Goal: Task Accomplishment & Management: Manage account settings

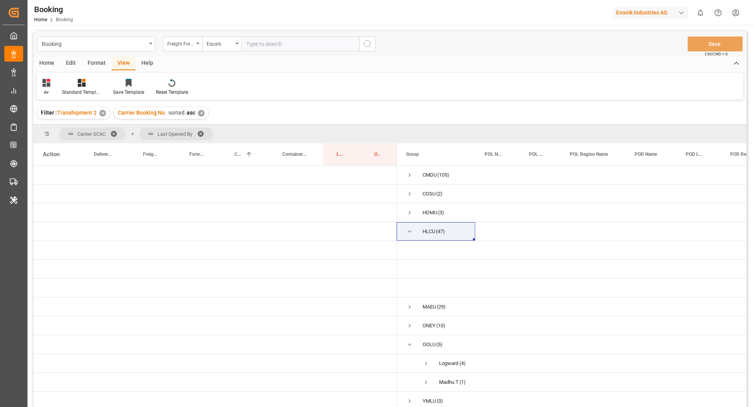
scroll to position [4, 0]
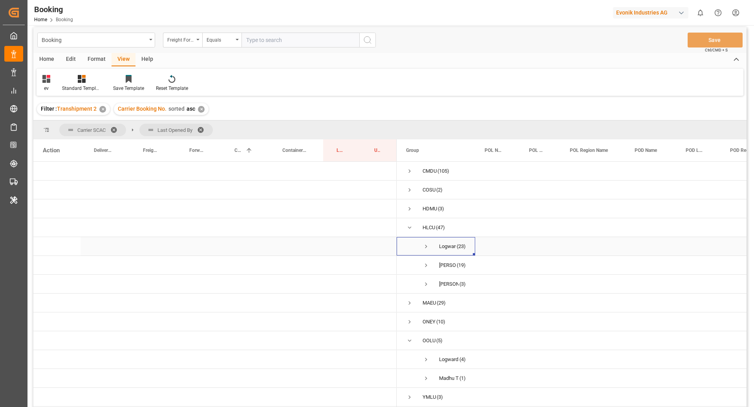
click at [423, 244] on span "Press SPACE to select this row." at bounding box center [425, 246] width 7 height 7
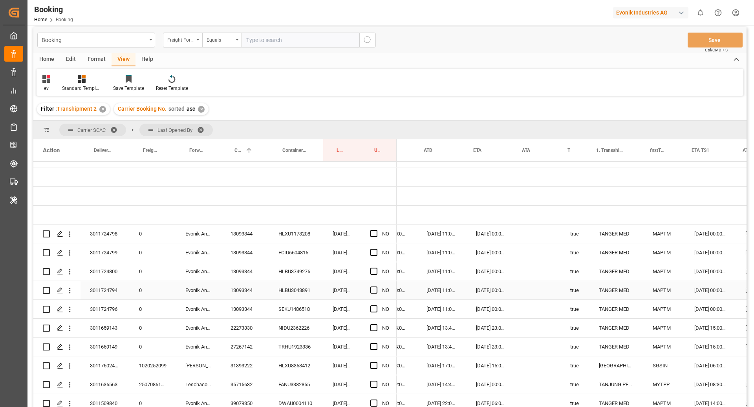
scroll to position [0, 570]
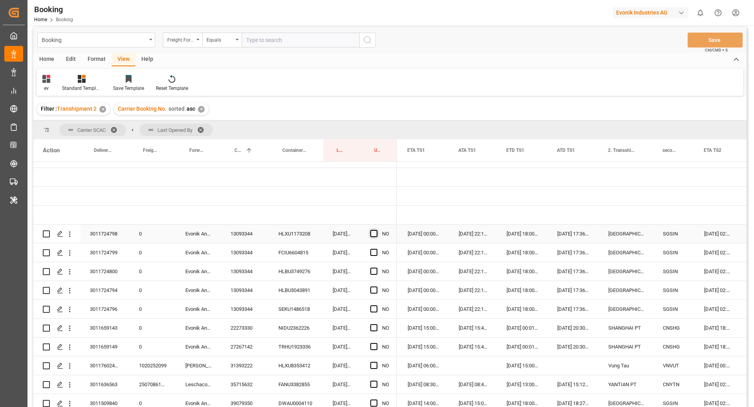
click at [370, 234] on span "Press SPACE to select this row." at bounding box center [373, 233] width 7 height 7
click at [376, 230] on input "Press SPACE to select this row." at bounding box center [376, 230] width 0 height 0
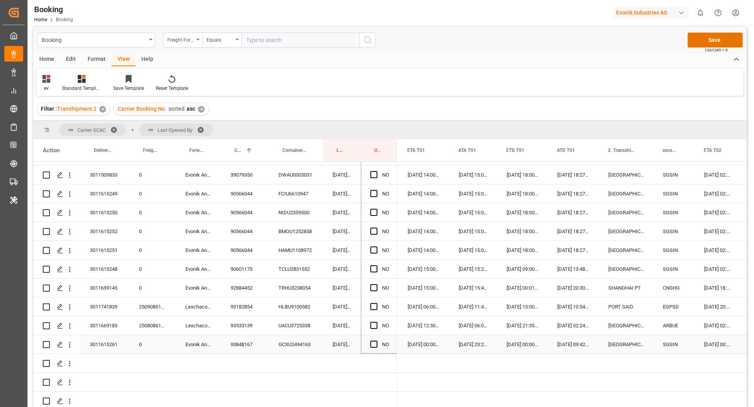
drag, startPoint x: 395, startPoint y: 241, endPoint x: 392, endPoint y: 338, distance: 96.6
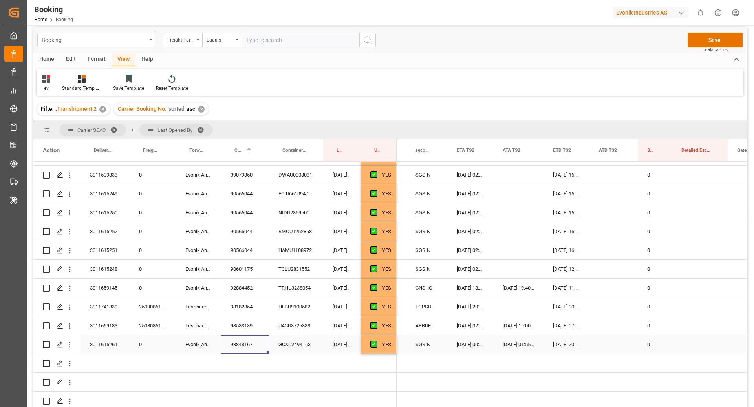
click at [242, 343] on div "93848167" at bounding box center [245, 344] width 48 height 18
click at [373, 344] on span "Press SPACE to select this row." at bounding box center [373, 344] width 7 height 7
click at [376, 341] on input "Press SPACE to select this row." at bounding box center [376, 341] width 0 height 0
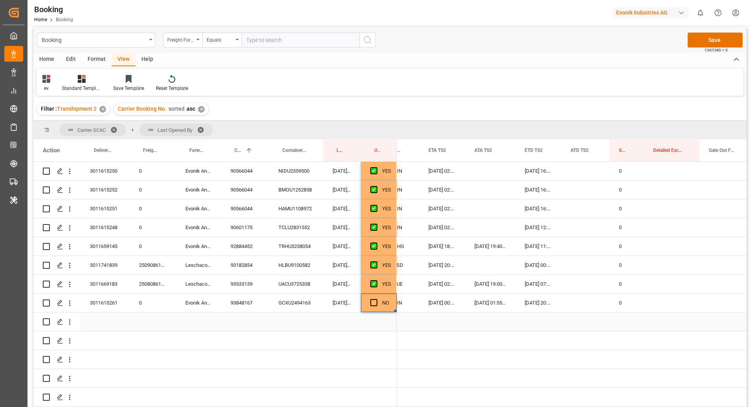
scroll to position [0, 1122]
click at [539, 303] on div "28.09.2025 20:30:00" at bounding box center [539, 303] width 46 height 18
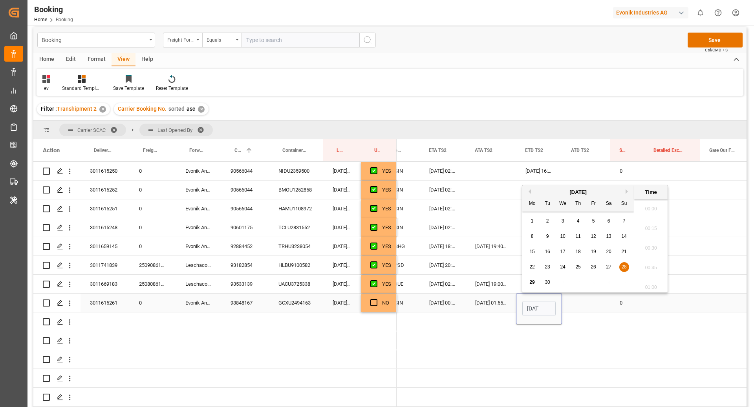
scroll to position [0, 30]
click at [627, 192] on button "Next Month" at bounding box center [627, 191] width 5 height 5
click at [532, 238] on span "6" at bounding box center [532, 236] width 3 height 5
click at [623, 223] on span "5" at bounding box center [624, 220] width 3 height 5
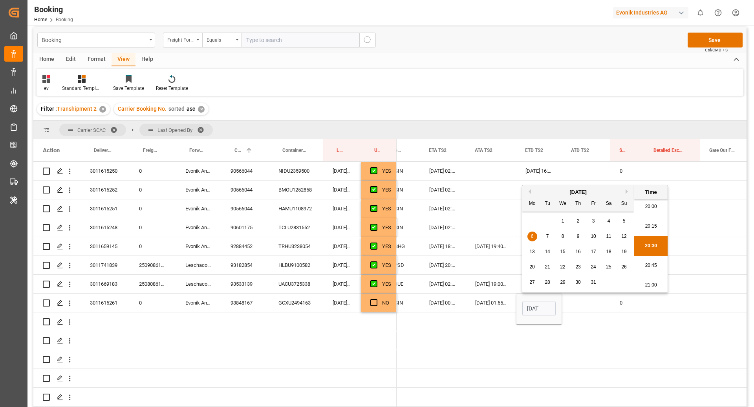
type input "05.10.2025 20:30"
click at [579, 306] on div "Press SPACE to select this row." at bounding box center [586, 303] width 48 height 18
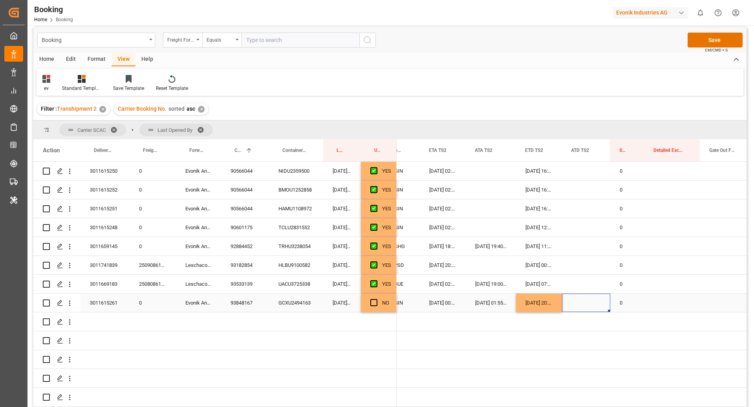
click at [258, 303] on div "93848167" at bounding box center [245, 303] width 48 height 18
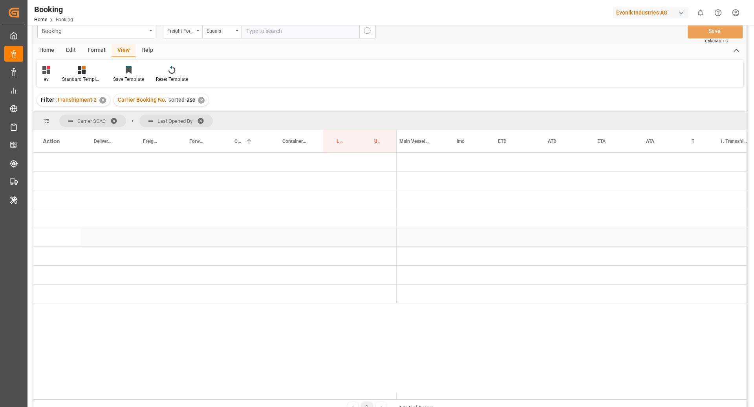
scroll to position [0, 218]
click at [409, 219] on span "Press SPACE to select this row." at bounding box center [409, 218] width 7 height 7
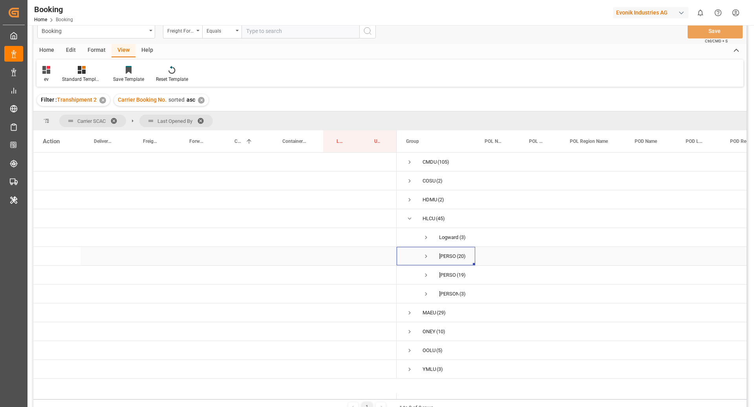
click at [423, 255] on span "Press SPACE to select this row." at bounding box center [425, 256] width 7 height 7
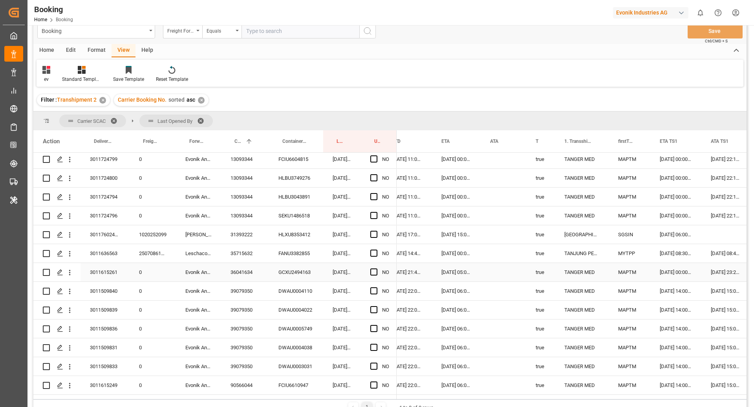
click at [443, 272] on div "04.10.2025 05:00:00" at bounding box center [456, 272] width 49 height 18
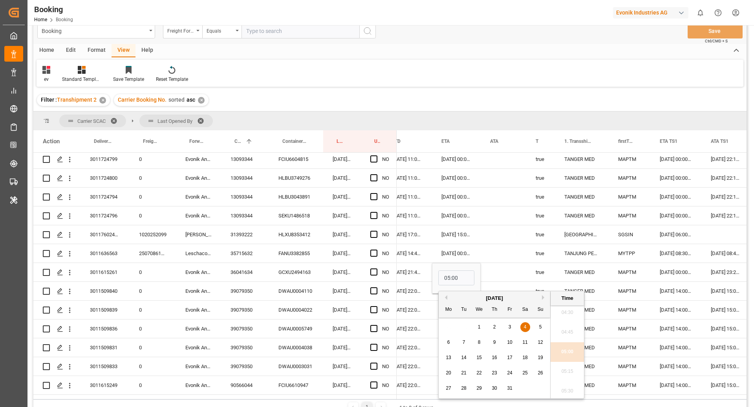
click at [510, 342] on span "10" at bounding box center [509, 342] width 5 height 5
type input "10.10.2025 05:00"
click at [525, 227] on div "Press SPACE to select this row." at bounding box center [504, 234] width 46 height 18
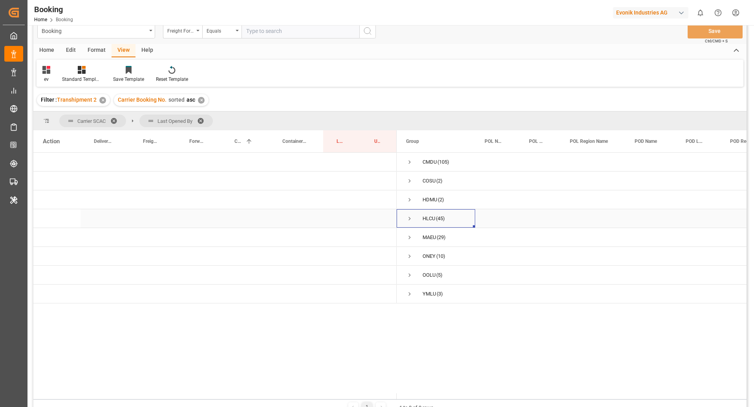
click at [408, 218] on span "Press SPACE to select this row." at bounding box center [409, 218] width 7 height 7
click at [424, 240] on span "Press SPACE to select this row." at bounding box center [425, 237] width 7 height 7
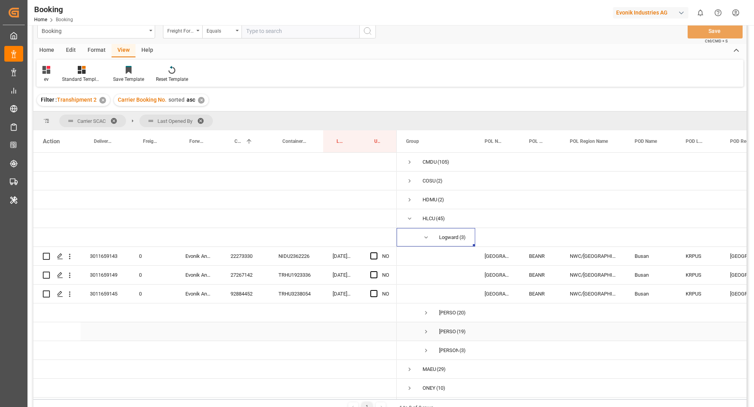
click at [425, 334] on span "Press SPACE to select this row." at bounding box center [425, 331] width 7 height 7
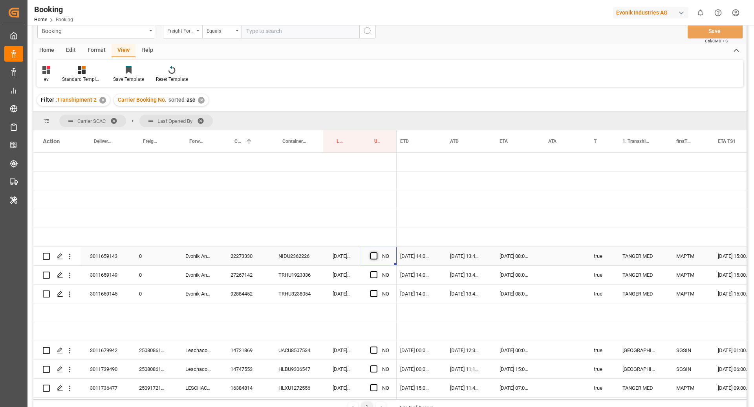
click at [375, 254] on span "Press SPACE to select this row." at bounding box center [373, 255] width 7 height 7
click at [376, 252] on input "Press SPACE to select this row." at bounding box center [376, 252] width 0 height 0
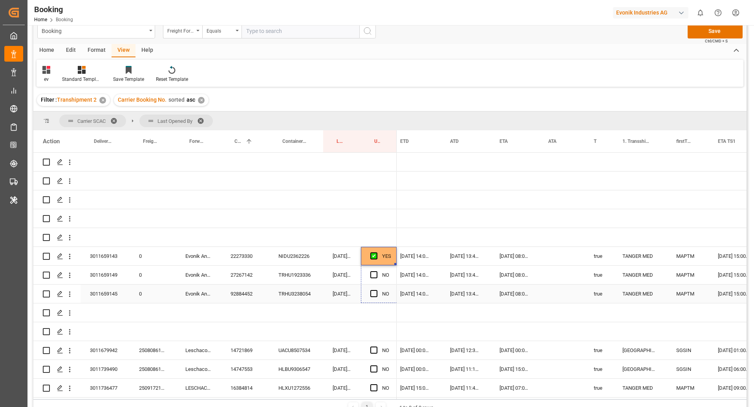
drag, startPoint x: 396, startPoint y: 263, endPoint x: 396, endPoint y: 290, distance: 26.3
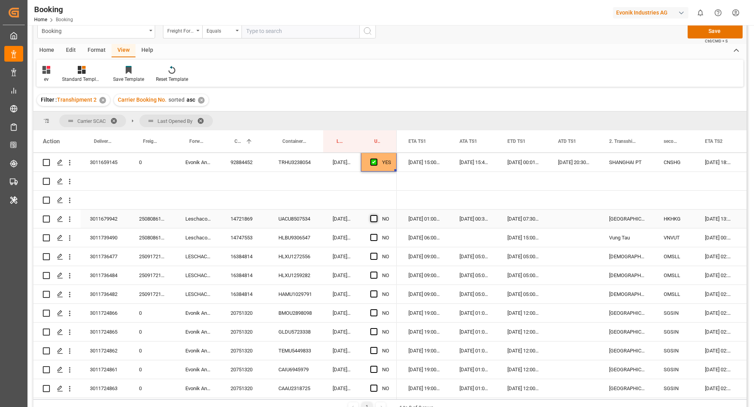
click at [371, 218] on span "Press SPACE to select this row." at bounding box center [373, 218] width 7 height 7
click at [376, 215] on input "Press SPACE to select this row." at bounding box center [376, 215] width 0 height 0
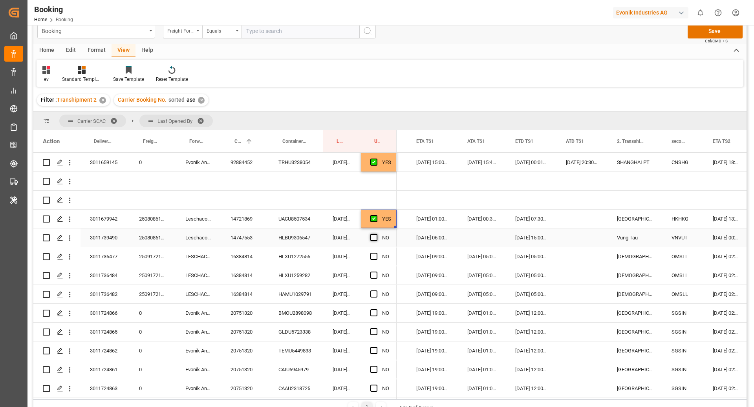
click at [374, 238] on span "Press SPACE to select this row." at bounding box center [373, 237] width 7 height 7
click at [376, 234] on input "Press SPACE to select this row." at bounding box center [376, 234] width 0 height 0
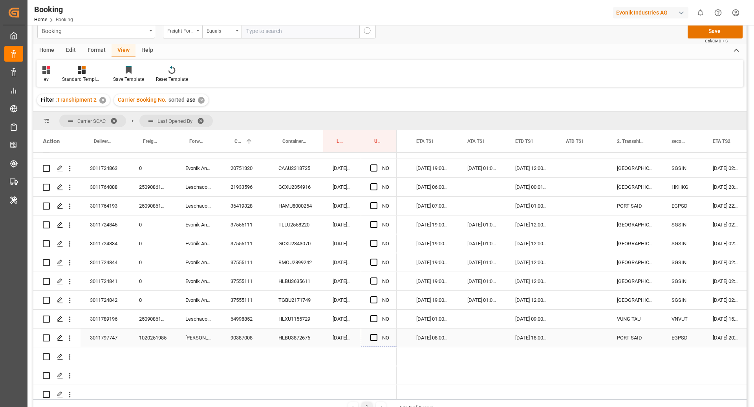
drag, startPoint x: 396, startPoint y: 245, endPoint x: 447, endPoint y: 309, distance: 81.5
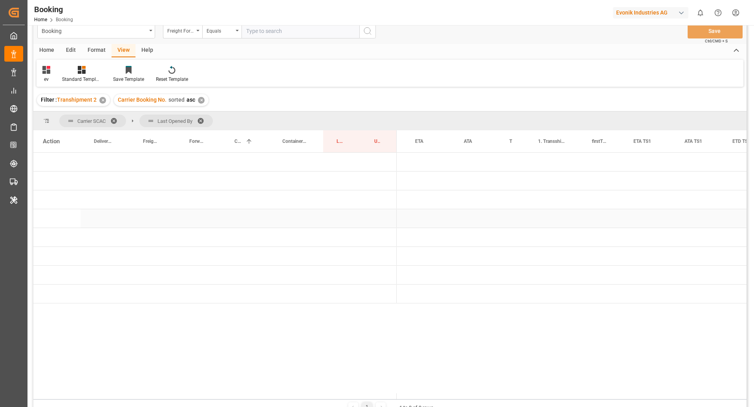
scroll to position [0, 0]
click at [412, 219] on span "Press SPACE to select this row." at bounding box center [409, 218] width 7 height 7
click at [430, 256] on span "shaini ghorai (3)" at bounding box center [436, 256] width 60 height 18
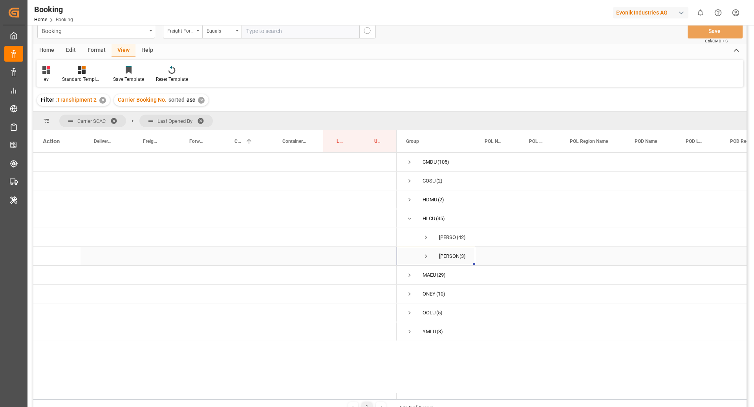
click at [425, 256] on span "Press SPACE to select this row." at bounding box center [425, 256] width 7 height 7
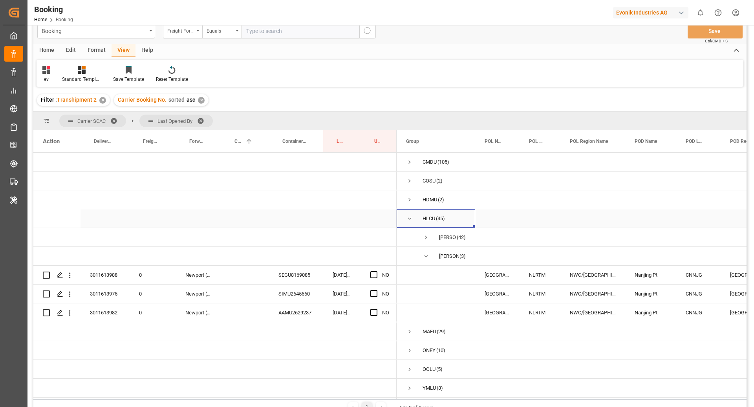
click at [410, 216] on span "Press SPACE to select this row." at bounding box center [409, 218] width 7 height 7
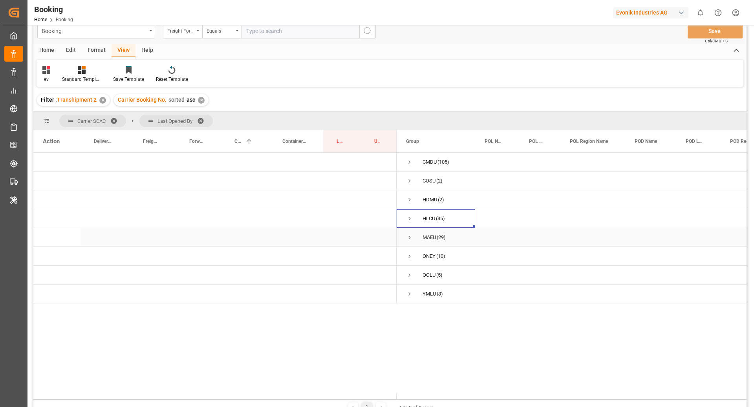
click at [408, 241] on span "Press SPACE to select this row." at bounding box center [409, 237] width 7 height 18
click at [430, 258] on span "Gagan Prakash (14)" at bounding box center [436, 256] width 60 height 18
click at [423, 250] on span "Press SPACE to select this row." at bounding box center [425, 256] width 7 height 18
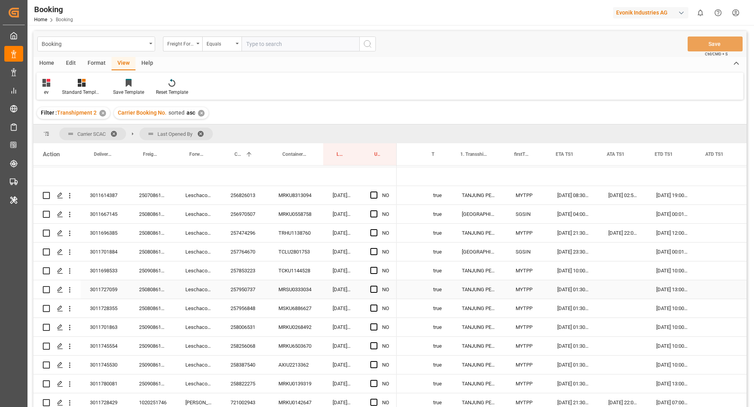
scroll to position [0, 700]
click at [242, 192] on div "256826013" at bounding box center [245, 195] width 48 height 18
click at [67, 198] on icon "open menu" at bounding box center [70, 196] width 8 height 8
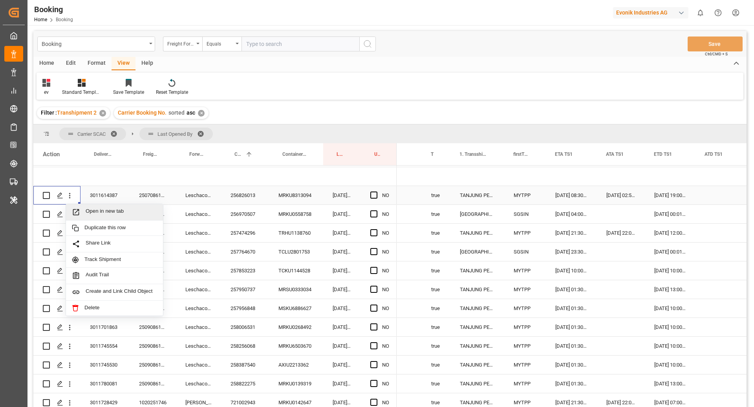
click at [97, 211] on span "Open in new tab" at bounding box center [121, 212] width 71 height 8
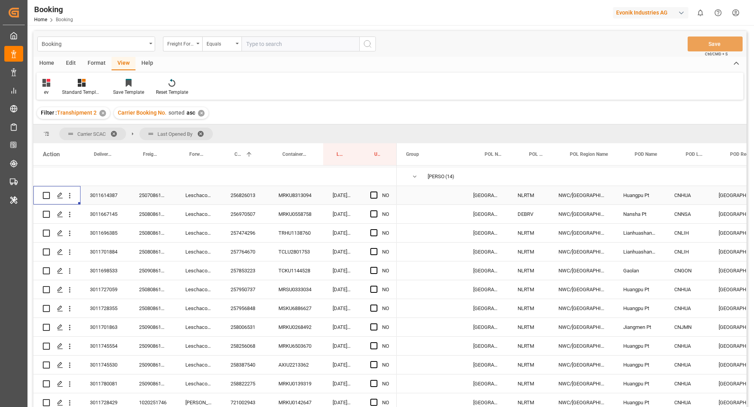
scroll to position [0, 0]
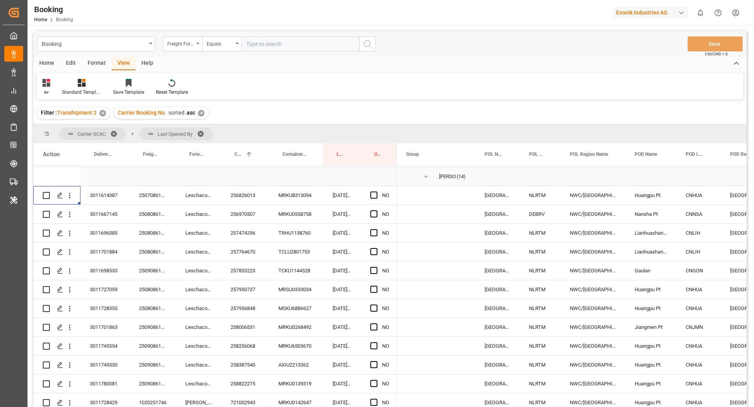
click at [423, 179] on span "Press SPACE to select this row." at bounding box center [425, 176] width 7 height 7
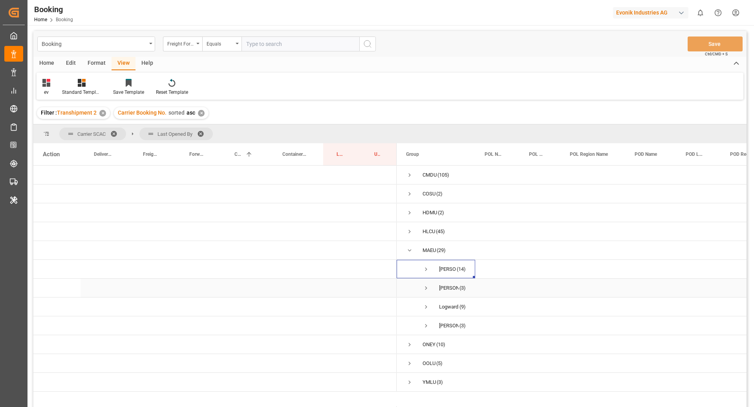
click at [428, 291] on span "Press SPACE to select this row." at bounding box center [425, 288] width 7 height 18
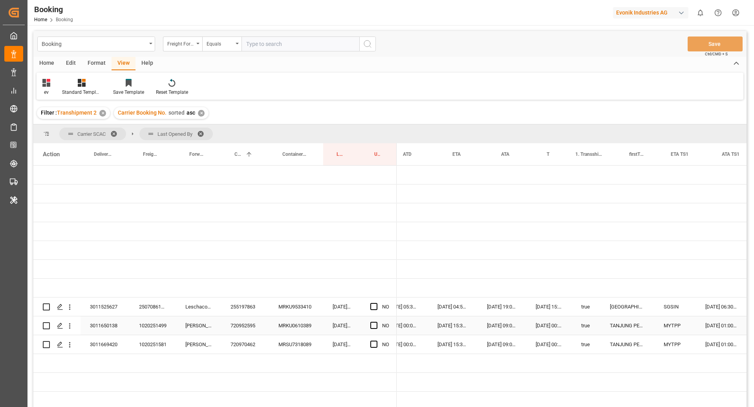
scroll to position [0, 656]
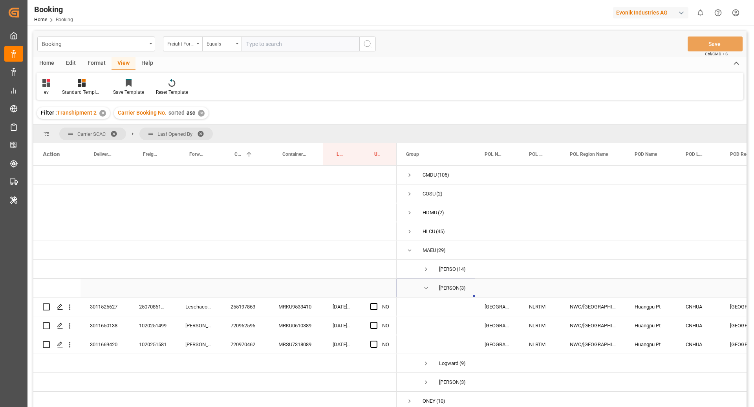
click at [427, 291] on span "Press SPACE to select this row." at bounding box center [425, 288] width 7 height 7
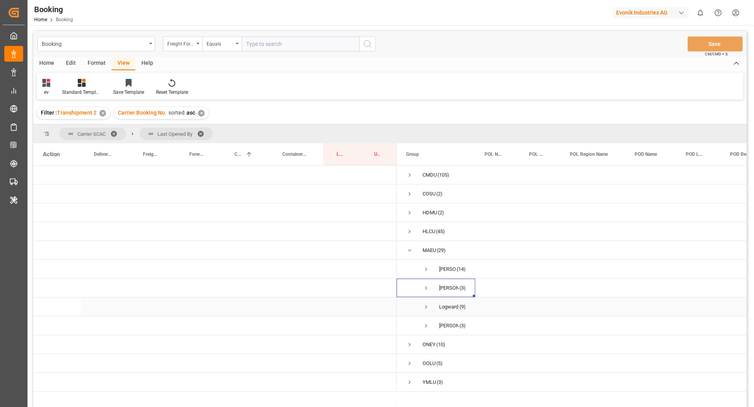
click at [427, 309] on span "Press SPACE to select this row." at bounding box center [425, 306] width 7 height 7
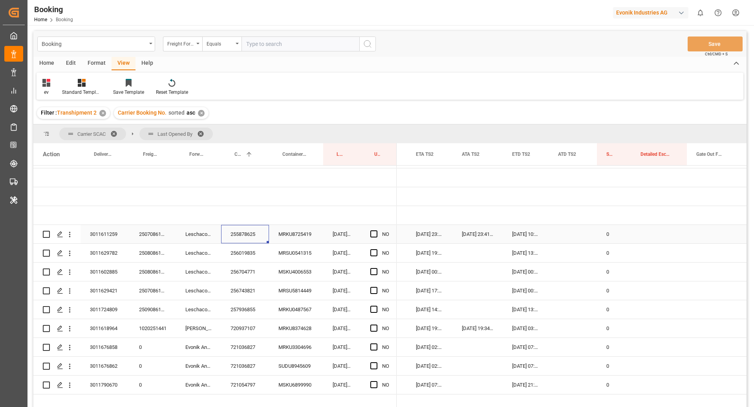
click at [247, 234] on div "255878625" at bounding box center [245, 234] width 48 height 18
click at [379, 231] on div "Press SPACE to select this row." at bounding box center [376, 234] width 12 height 18
click at [375, 232] on span "Press SPACE to select this row." at bounding box center [373, 233] width 7 height 7
click at [376, 230] on input "Press SPACE to select this row." at bounding box center [376, 230] width 0 height 0
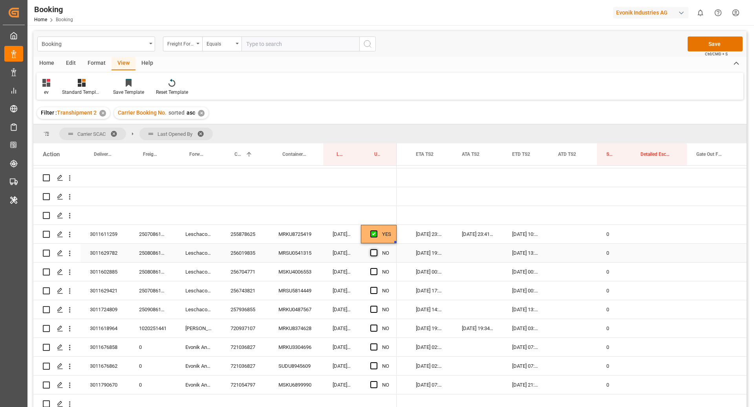
click at [375, 253] on span "Press SPACE to select this row." at bounding box center [373, 252] width 7 height 7
click at [376, 249] on input "Press SPACE to select this row." at bounding box center [376, 249] width 0 height 0
click at [373, 268] on span "Press SPACE to select this row." at bounding box center [373, 271] width 7 height 7
click at [376, 268] on input "Press SPACE to select this row." at bounding box center [376, 268] width 0 height 0
click at [233, 289] on div "256743821" at bounding box center [245, 290] width 48 height 18
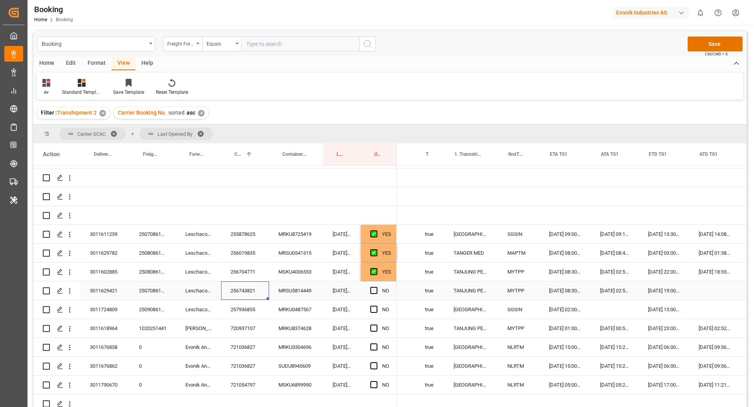
scroll to position [0, 705]
click at [69, 293] on icon "open menu" at bounding box center [70, 291] width 2 height 5
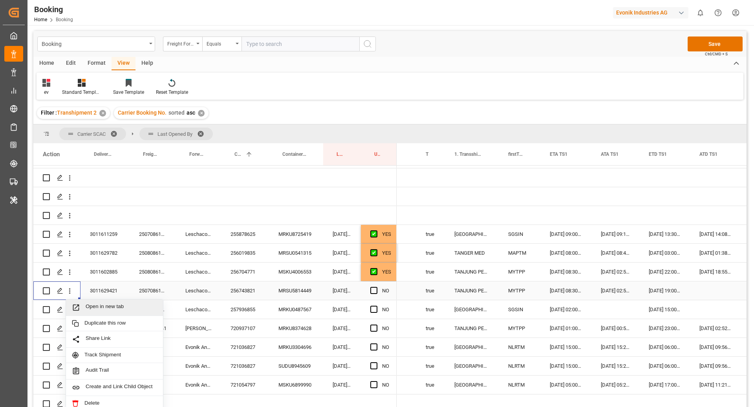
click at [86, 310] on span "Open in new tab" at bounding box center [121, 307] width 71 height 8
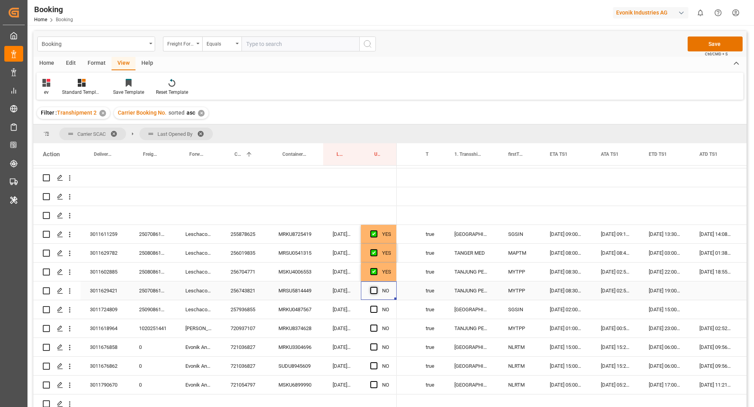
click at [371, 290] on span "Press SPACE to select this row." at bounding box center [373, 290] width 7 height 7
click at [376, 287] on input "Press SPACE to select this row." at bounding box center [376, 287] width 0 height 0
click at [375, 310] on span "Press SPACE to select this row." at bounding box center [373, 309] width 7 height 7
click at [376, 306] on input "Press SPACE to select this row." at bounding box center [376, 306] width 0 height 0
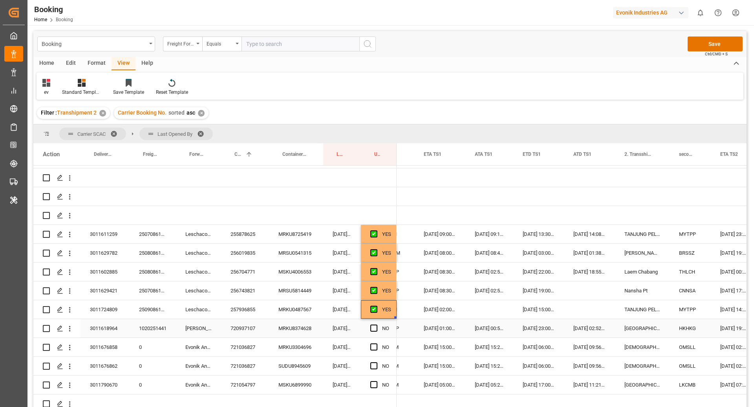
scroll to position [0, 831]
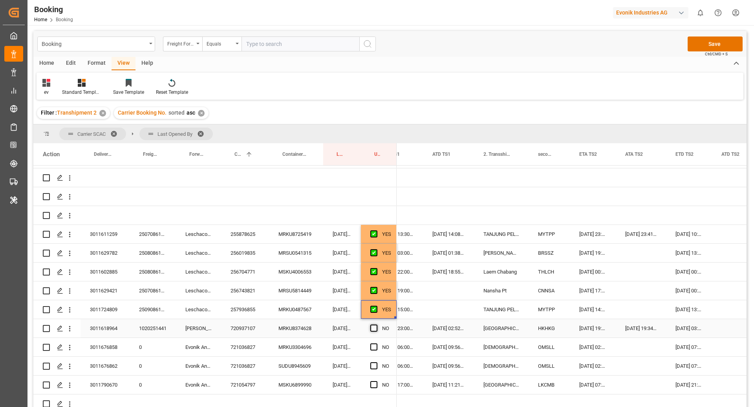
click at [372, 328] on span "Press SPACE to select this row." at bounding box center [373, 328] width 7 height 7
click at [376, 325] on input "Press SPACE to select this row." at bounding box center [376, 325] width 0 height 0
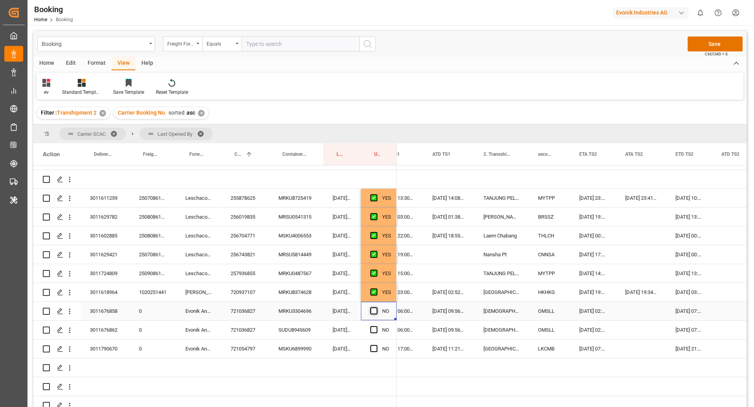
click at [371, 313] on span "Press SPACE to select this row." at bounding box center [373, 310] width 7 height 7
click at [376, 307] on input "Press SPACE to select this row." at bounding box center [376, 307] width 0 height 0
click at [372, 327] on span "Press SPACE to select this row." at bounding box center [373, 329] width 7 height 7
click at [376, 326] on input "Press SPACE to select this row." at bounding box center [376, 326] width 0 height 0
click at [370, 348] on span "Press SPACE to select this row." at bounding box center [373, 348] width 7 height 7
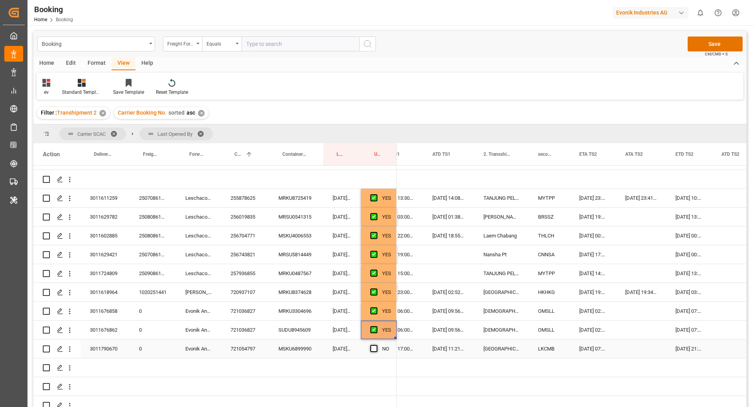
click at [376, 345] on input "Press SPACE to select this row." at bounding box center [376, 345] width 0 height 0
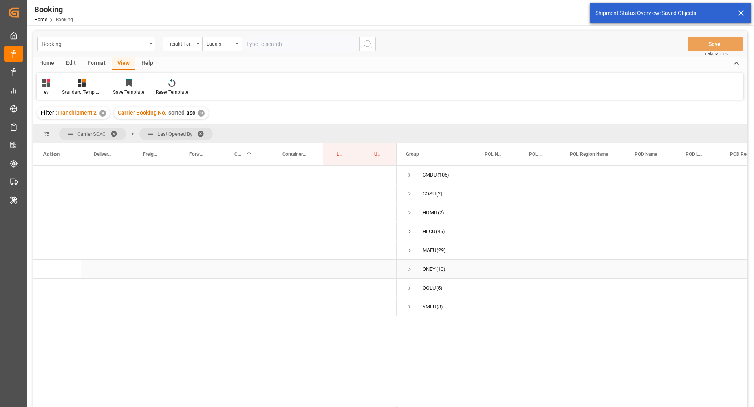
click at [408, 271] on span "Press SPACE to select this row." at bounding box center [409, 269] width 7 height 7
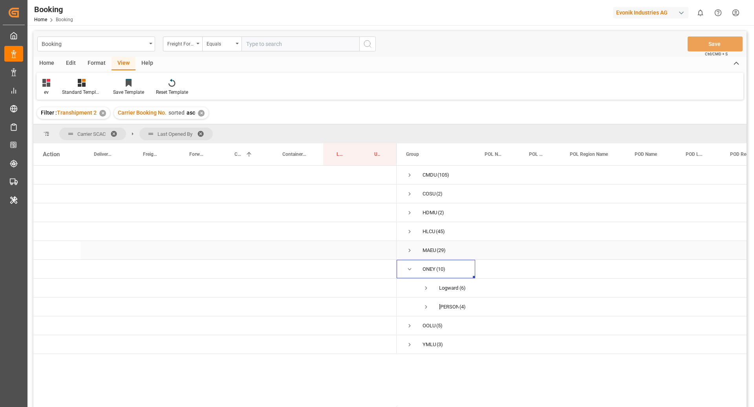
click at [410, 250] on span "Press SPACE to select this row." at bounding box center [409, 250] width 7 height 7
click at [409, 251] on span "Press SPACE to select this row." at bounding box center [409, 250] width 7 height 7
click at [427, 287] on span "Press SPACE to select this row." at bounding box center [425, 288] width 7 height 7
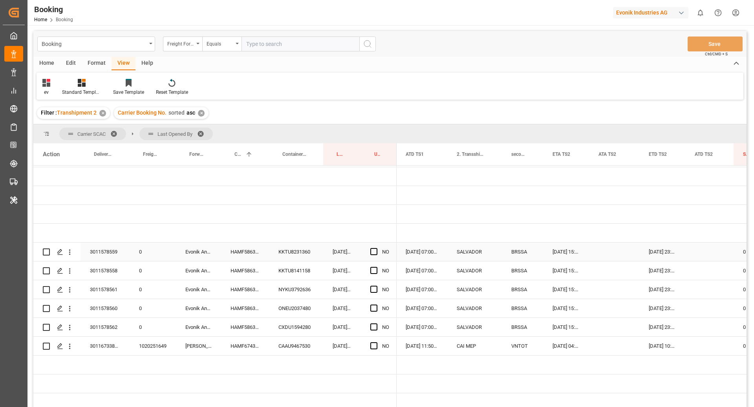
click at [254, 244] on div "HAMF58639500" at bounding box center [245, 252] width 48 height 18
click at [72, 248] on icon "open menu" at bounding box center [70, 252] width 8 height 8
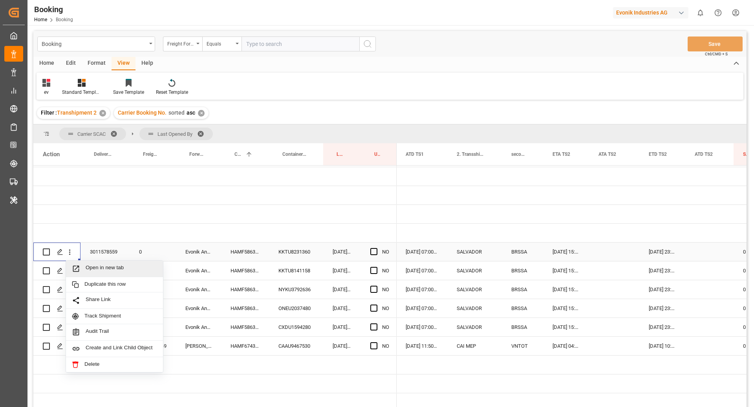
click at [82, 265] on span "Press SPACE to select this row." at bounding box center [79, 269] width 14 height 8
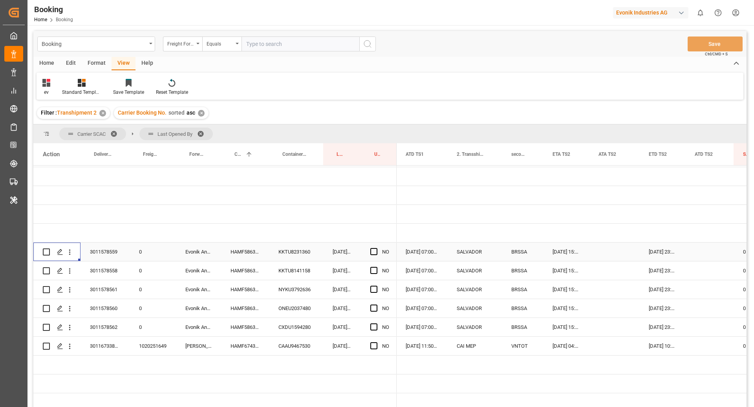
click at [228, 249] on div "HAMF58639500" at bounding box center [245, 252] width 48 height 18
click at [373, 248] on span "Press SPACE to select this row." at bounding box center [373, 251] width 7 height 7
click at [376, 248] on input "Press SPACE to select this row." at bounding box center [376, 248] width 0 height 0
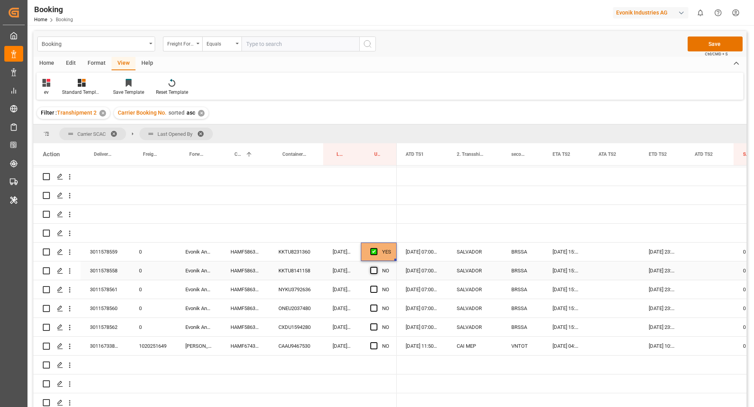
click at [373, 267] on span "Press SPACE to select this row." at bounding box center [373, 270] width 7 height 7
click at [376, 267] on input "Press SPACE to select this row." at bounding box center [376, 267] width 0 height 0
click at [375, 285] on div "Press SPACE to select this row." at bounding box center [376, 290] width 12 height 18
click at [376, 286] on span "Press SPACE to select this row." at bounding box center [373, 289] width 7 height 7
click at [376, 286] on input "Press SPACE to select this row." at bounding box center [376, 286] width 0 height 0
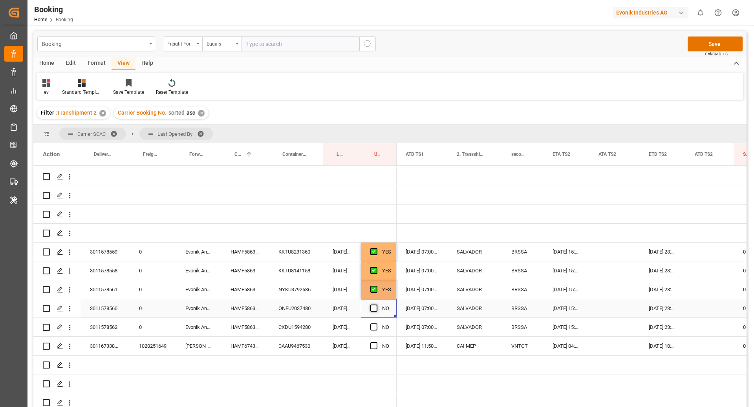
click at [374, 305] on span "Press SPACE to select this row." at bounding box center [373, 308] width 7 height 7
click at [376, 305] on input "Press SPACE to select this row." at bounding box center [376, 305] width 0 height 0
click at [374, 324] on span "Press SPACE to select this row." at bounding box center [373, 327] width 7 height 7
click at [376, 324] on input "Press SPACE to select this row." at bounding box center [376, 324] width 0 height 0
click at [247, 337] on div "HAMF67432300" at bounding box center [245, 346] width 48 height 18
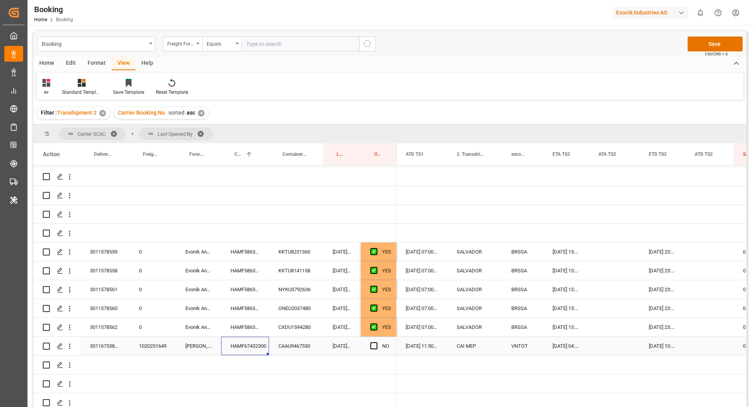
click at [569, 342] on div "28.09.2025 04:00:00" at bounding box center [566, 346] width 46 height 18
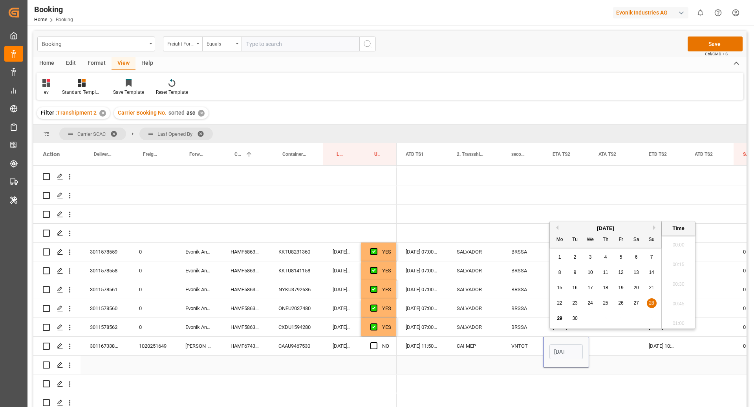
scroll to position [0, 30]
click at [652, 229] on div "September 2025" at bounding box center [605, 229] width 111 height 8
click at [654, 228] on button "Next Month" at bounding box center [655, 227] width 5 height 5
click at [593, 256] on div "1" at bounding box center [590, 257] width 10 height 9
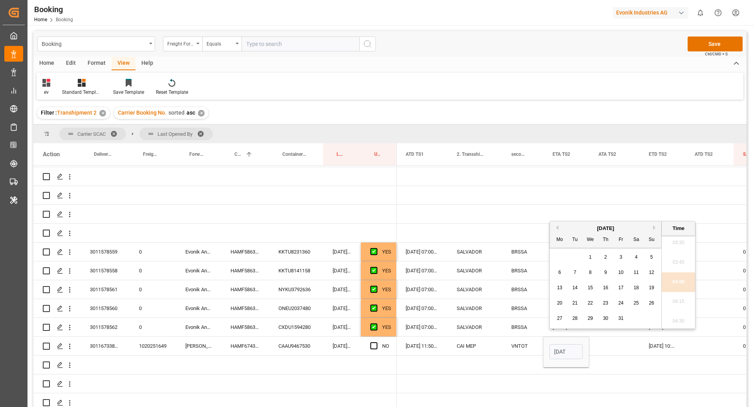
type input "01.10.2025 04:00"
click at [660, 337] on div "28.09.2025 10:00:00" at bounding box center [662, 346] width 46 height 18
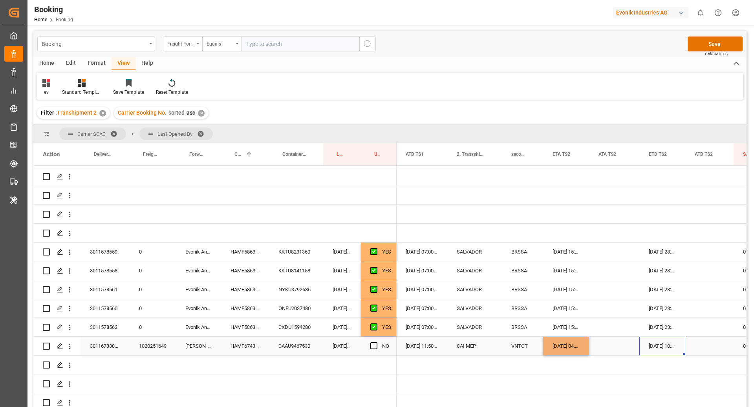
click at [660, 337] on div "28.09.2025 10:00:00" at bounding box center [662, 346] width 46 height 18
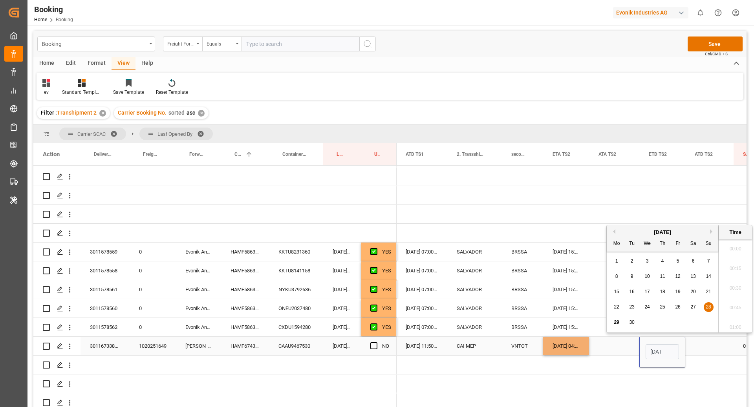
scroll to position [0, 30]
click at [713, 226] on button "Next Month" at bounding box center [712, 227] width 5 height 5
click at [649, 258] on div "1" at bounding box center [647, 257] width 10 height 9
type input "01.10.2025 10:00"
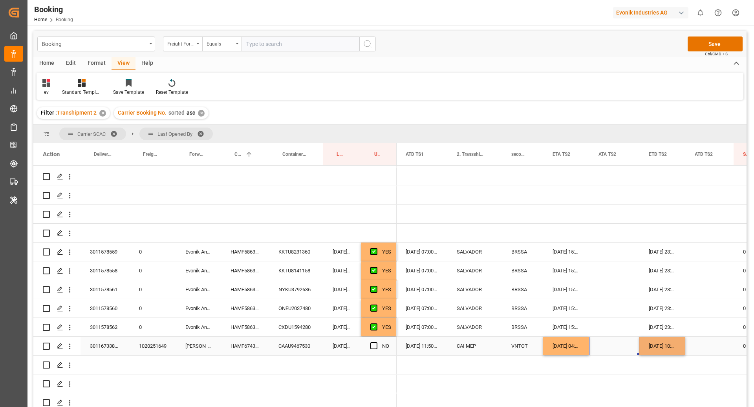
click at [596, 341] on div "Press SPACE to select this row." at bounding box center [614, 346] width 50 height 18
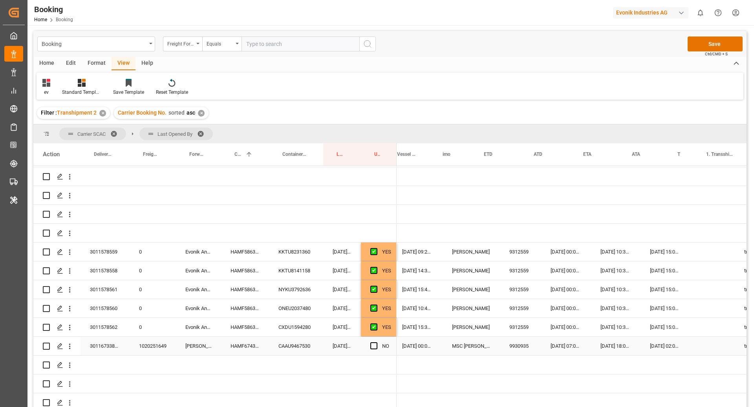
scroll to position [0, 507]
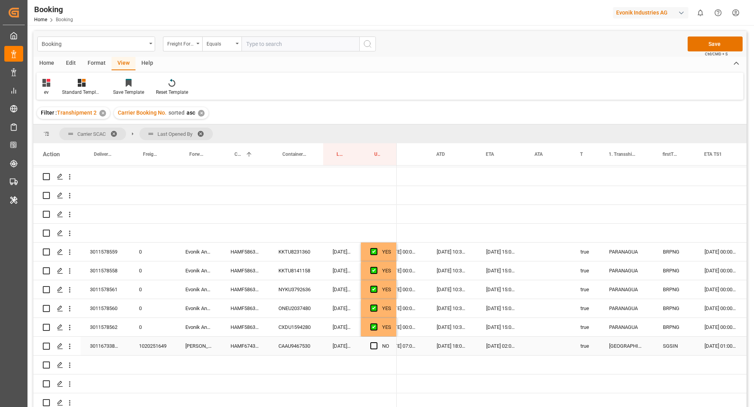
click at [492, 346] on div "01.10.2025 02:00:00" at bounding box center [501, 346] width 49 height 18
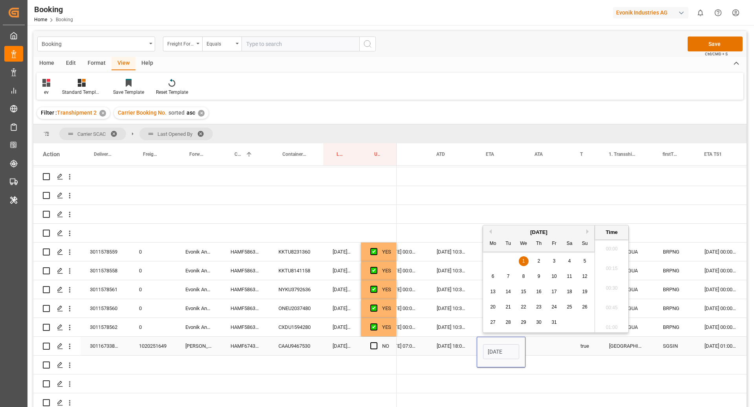
scroll to position [0, 27]
click at [553, 259] on span "3" at bounding box center [554, 256] width 3 height 5
type input "03.10.2025 02:00"
drag, startPoint x: 581, startPoint y: 334, endPoint x: 590, endPoint y: 335, distance: 9.0
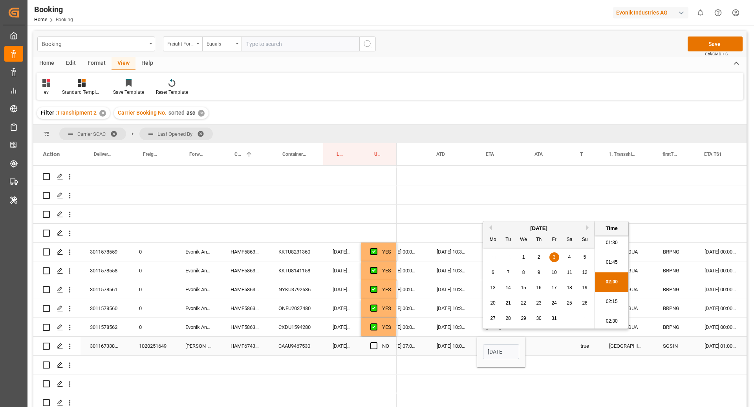
click at [581, 337] on div "true" at bounding box center [585, 346] width 29 height 18
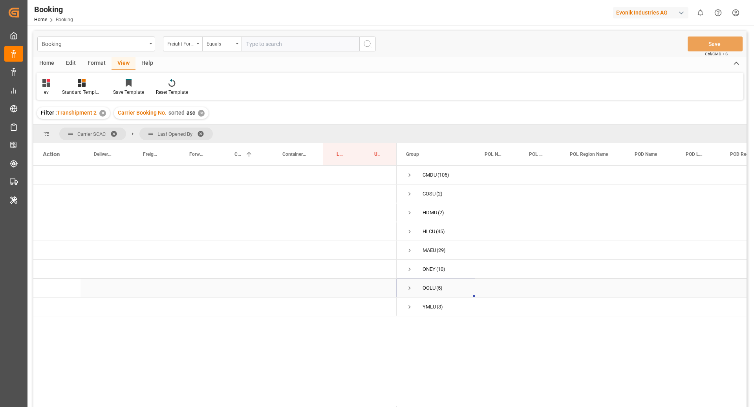
click at [409, 287] on span "Press SPACE to select this row." at bounding box center [409, 288] width 7 height 7
click at [422, 326] on span "Press SPACE to select this row." at bounding box center [425, 325] width 7 height 7
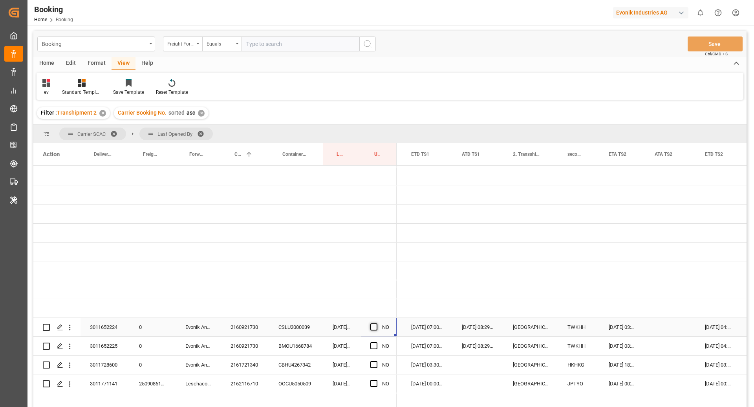
click at [374, 324] on span "Press SPACE to select this row." at bounding box center [373, 327] width 7 height 7
click at [376, 324] on input "Press SPACE to select this row." at bounding box center [376, 324] width 0 height 0
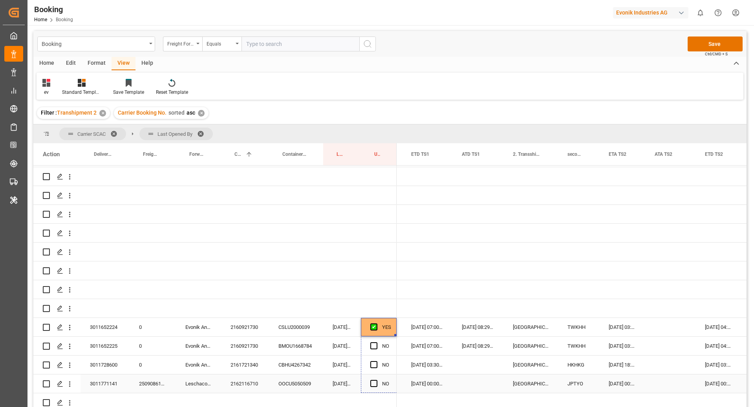
drag, startPoint x: 396, startPoint y: 328, endPoint x: 387, endPoint y: 372, distance: 44.9
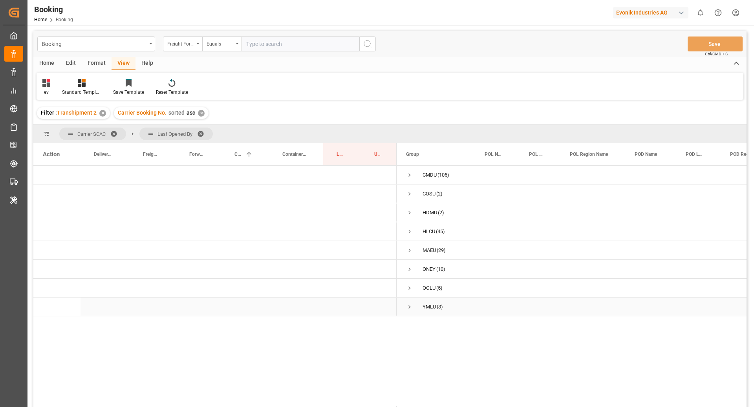
click at [411, 303] on span "Press SPACE to select this row." at bounding box center [409, 306] width 7 height 7
drag, startPoint x: 340, startPoint y: 154, endPoint x: 95, endPoint y: 124, distance: 247.2
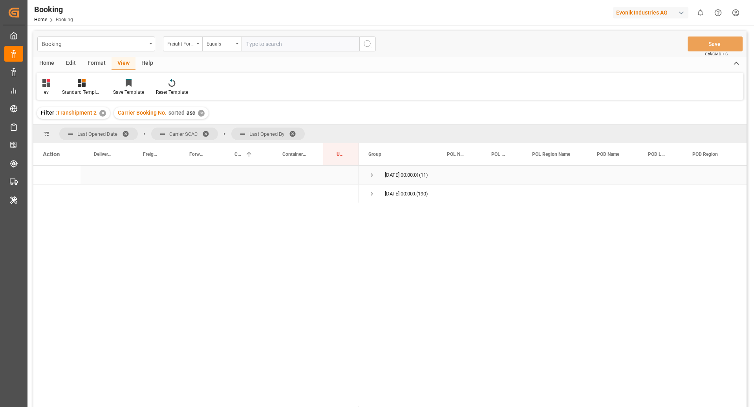
click at [373, 176] on span "Press SPACE to select this row." at bounding box center [371, 175] width 7 height 7
click at [393, 196] on span "CMDU (11)" at bounding box center [398, 194] width 60 height 18
click at [389, 191] on span "Press SPACE to select this row." at bounding box center [388, 193] width 7 height 7
click at [403, 211] on span "Press SPACE to select this row." at bounding box center [404, 212] width 7 height 7
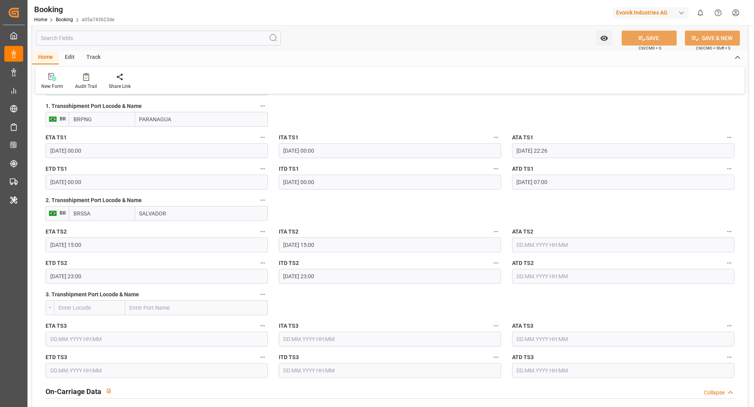
scroll to position [871, 0]
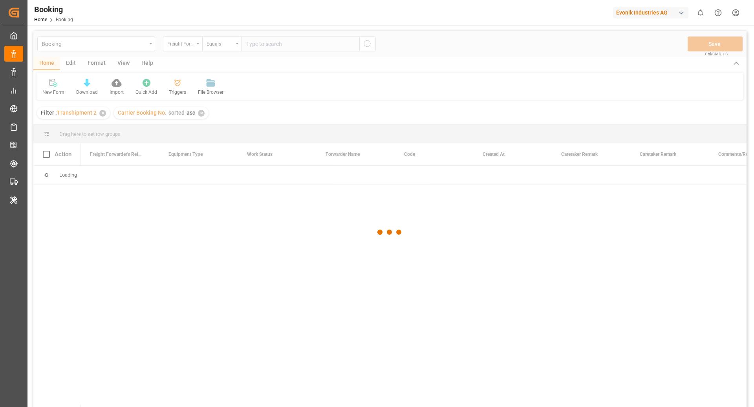
click at [177, 52] on div at bounding box center [389, 232] width 713 height 402
click at [191, 45] on div at bounding box center [389, 232] width 713 height 402
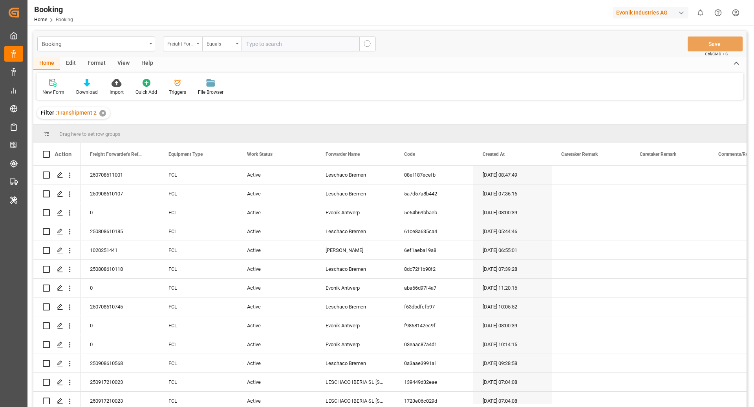
click at [196, 46] on div "Freight Forwarder's Reference No." at bounding box center [182, 44] width 39 height 15
type input "boo"
click at [221, 82] on div "Booking Request Sent (3PL to Carrier)" at bounding box center [221, 80] width 117 height 16
click at [283, 47] on input "text" at bounding box center [300, 44] width 118 height 15
paste input "HAMF586395"
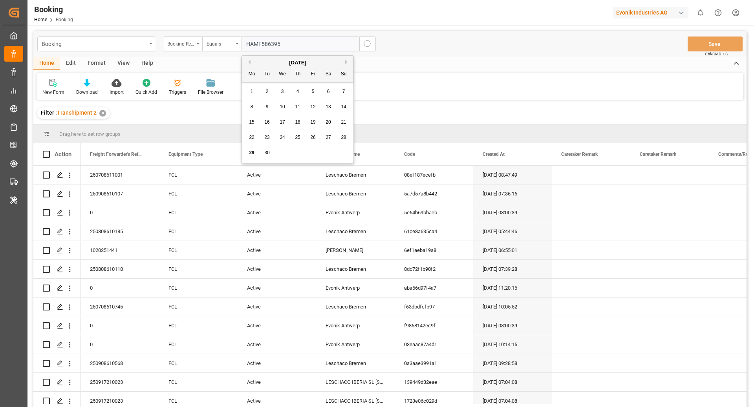
type input "HAMF586395"
click at [373, 42] on button "search button" at bounding box center [367, 44] width 16 height 15
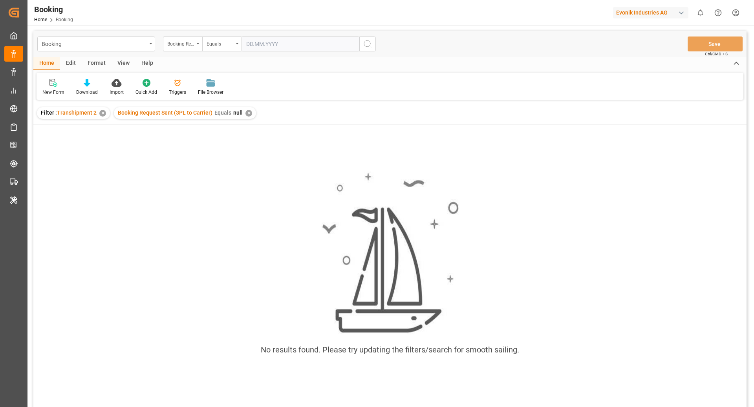
click at [102, 111] on div "✕" at bounding box center [102, 113] width 7 height 7
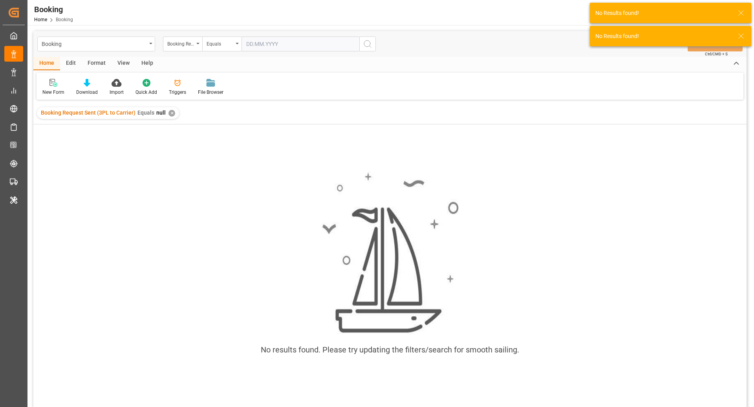
click at [269, 43] on input "text" at bounding box center [300, 44] width 118 height 15
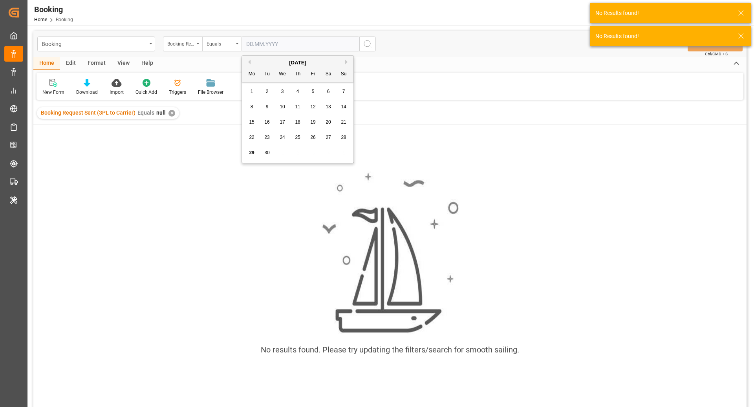
paste input "HAMF586395"
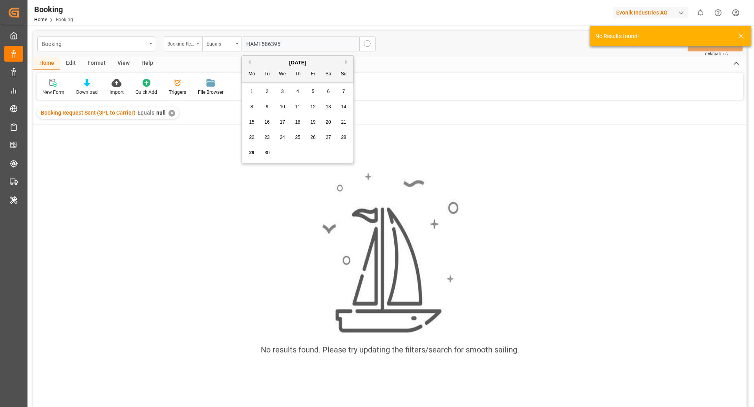
type input "HAMF586395"
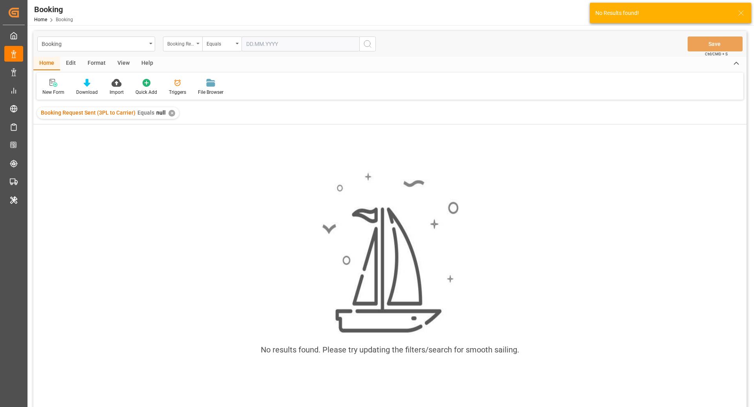
click at [186, 42] on div "Booking Request Sent (3PL to Carrier)" at bounding box center [180, 42] width 27 height 9
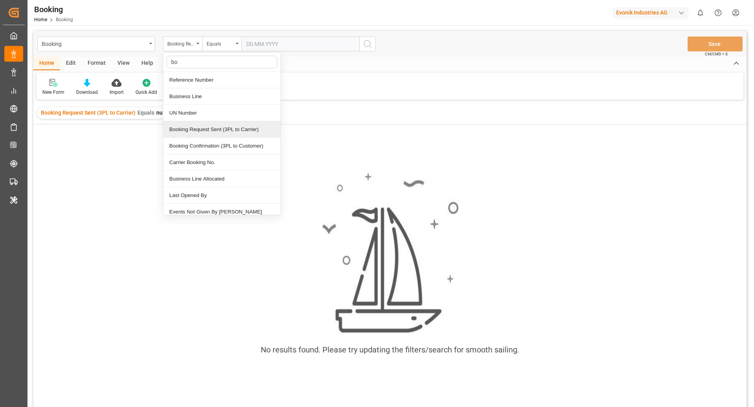
type input "boo"
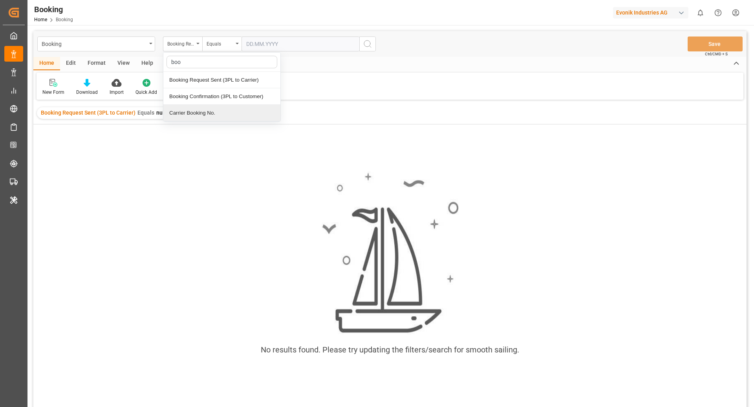
click at [209, 109] on div "Carrier Booking No." at bounding box center [221, 113] width 117 height 16
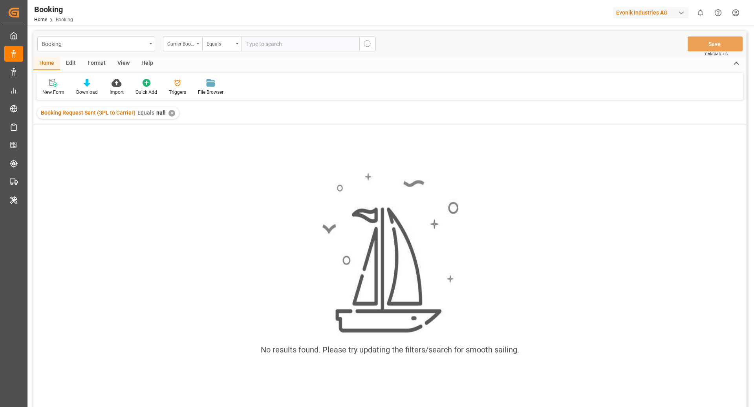
click at [269, 40] on input "text" at bounding box center [300, 44] width 118 height 15
click at [269, 41] on input "text" at bounding box center [300, 44] width 118 height 15
type input "HAMF58639500"
click at [364, 49] on button "search button" at bounding box center [367, 44] width 16 height 15
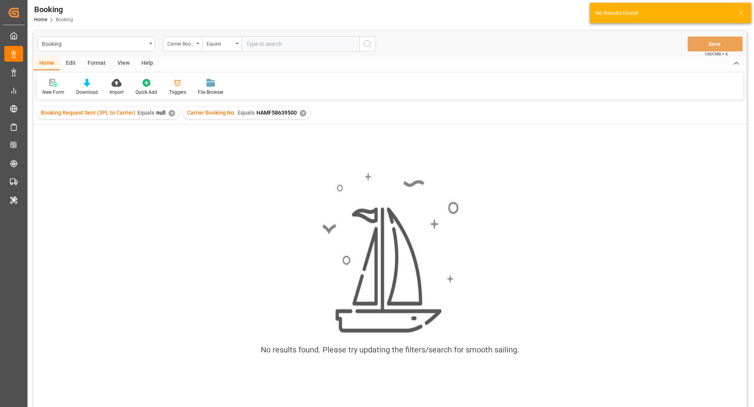
click at [169, 112] on div "✕" at bounding box center [171, 113] width 7 height 7
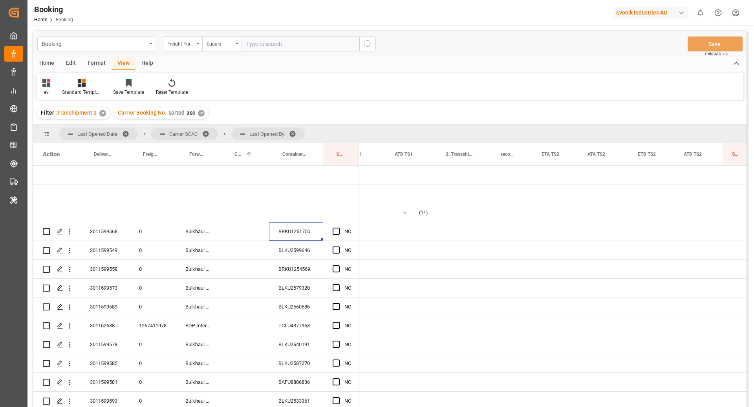
scroll to position [0, 972]
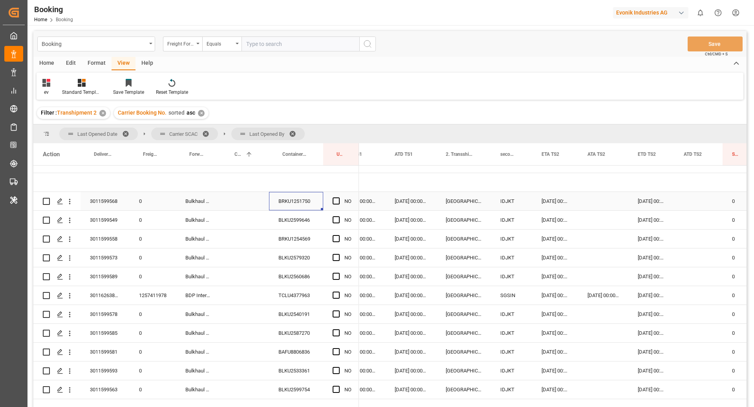
click at [590, 203] on div "Press SPACE to select this row." at bounding box center [603, 201] width 50 height 18
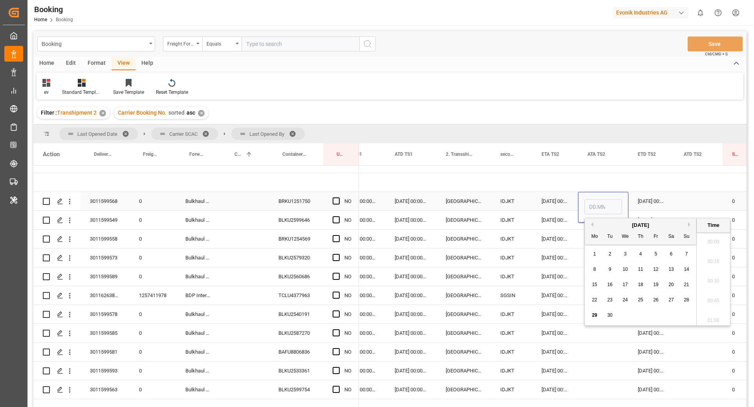
scroll to position [1337, 0]
drag, startPoint x: 687, startPoint y: 300, endPoint x: 671, endPoint y: 284, distance: 22.8
click at [687, 300] on span "28" at bounding box center [686, 299] width 5 height 5
type input "[DATE] 00:00"
click at [563, 219] on div "28.09.2025 00:00:00" at bounding box center [555, 220] width 46 height 18
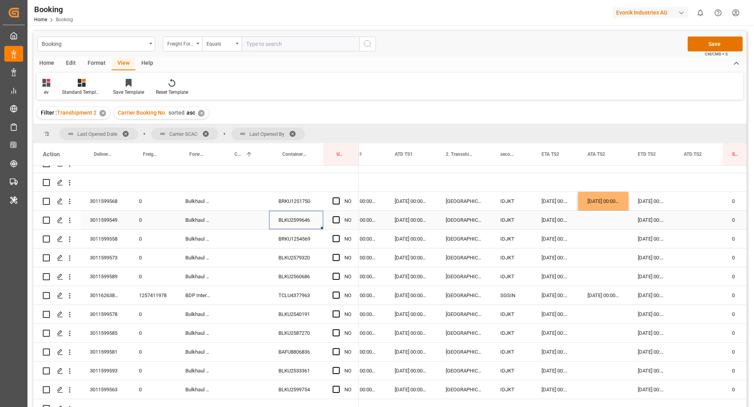
click at [306, 221] on div "BLKU2599646" at bounding box center [296, 220] width 54 height 18
click at [294, 238] on div "BRKU1254569" at bounding box center [296, 239] width 54 height 18
click at [300, 254] on div "BLKU2579320" at bounding box center [296, 258] width 54 height 18
click at [292, 272] on div "BLKU2560686" at bounding box center [296, 276] width 54 height 18
click at [291, 288] on div "TCLU4377963" at bounding box center [296, 295] width 54 height 18
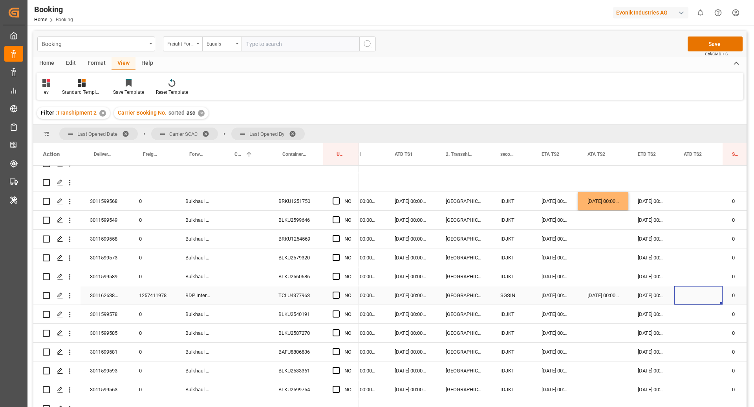
click at [691, 298] on div "Press SPACE to select this row." at bounding box center [698, 295] width 48 height 18
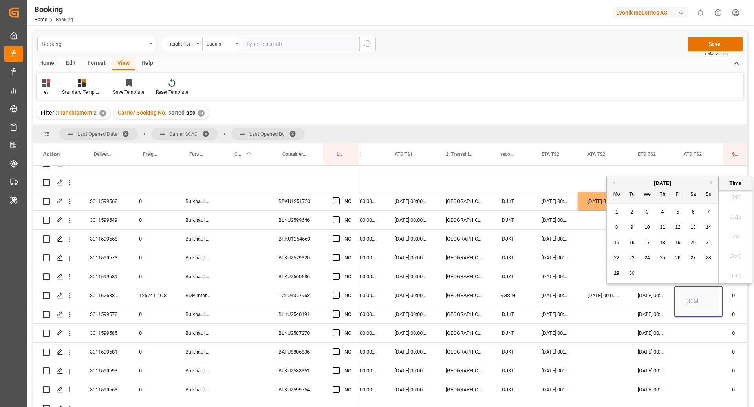
click at [613, 272] on div "29" at bounding box center [617, 273] width 10 height 9
type input "29.09.2025 00:00"
click at [575, 205] on div "28.09.2025 00:00:00" at bounding box center [555, 201] width 46 height 18
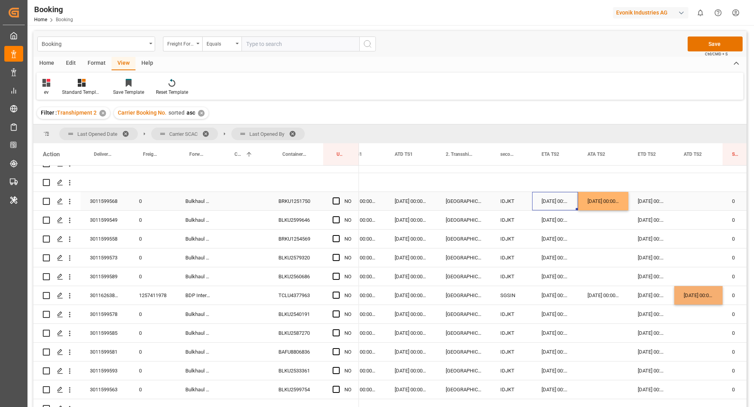
click at [592, 199] on div "28.09.2025 00:00:00" at bounding box center [603, 201] width 50 height 18
drag, startPoint x: 627, startPoint y: 207, endPoint x: 626, endPoint y: 281, distance: 74.2
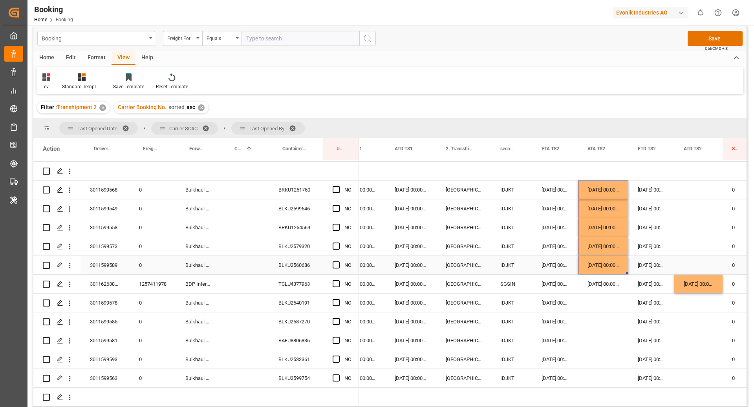
scroll to position [13, 0]
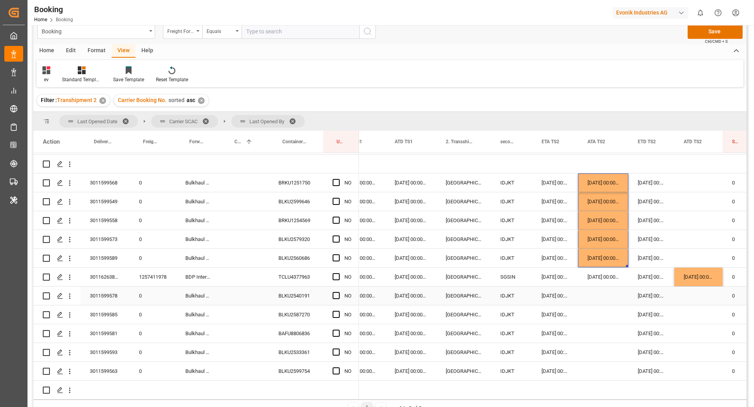
click at [303, 290] on div "BLKU2540191" at bounding box center [296, 296] width 54 height 18
click at [308, 305] on div "BLKU2587270" at bounding box center [296, 314] width 54 height 18
click at [290, 324] on div "BAFU8806836" at bounding box center [296, 333] width 54 height 18
click at [298, 343] on div "BLKU2533361" at bounding box center [296, 352] width 54 height 18
click at [302, 362] on div "BLKU2599754" at bounding box center [296, 371] width 54 height 18
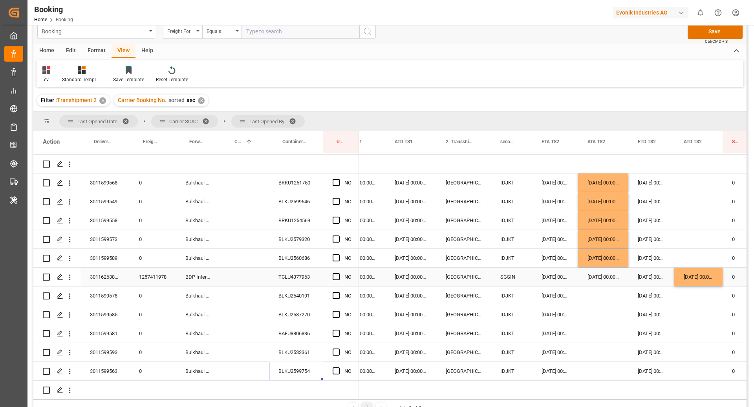
click at [599, 249] on div "28.09.2025 00:00:00" at bounding box center [603, 258] width 50 height 18
click at [599, 287] on div "Press SPACE to select this row." at bounding box center [603, 296] width 50 height 18
click at [614, 306] on div "Press SPACE to select this row." at bounding box center [603, 314] width 50 height 18
click at [611, 325] on div "Press SPACE to select this row." at bounding box center [603, 333] width 50 height 18
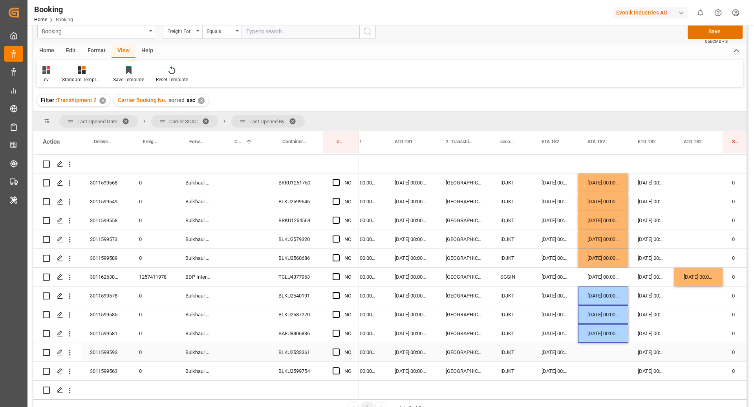
click at [610, 347] on div "Press SPACE to select this row." at bounding box center [603, 352] width 50 height 18
click at [608, 366] on div "Press SPACE to select this row." at bounding box center [603, 371] width 50 height 18
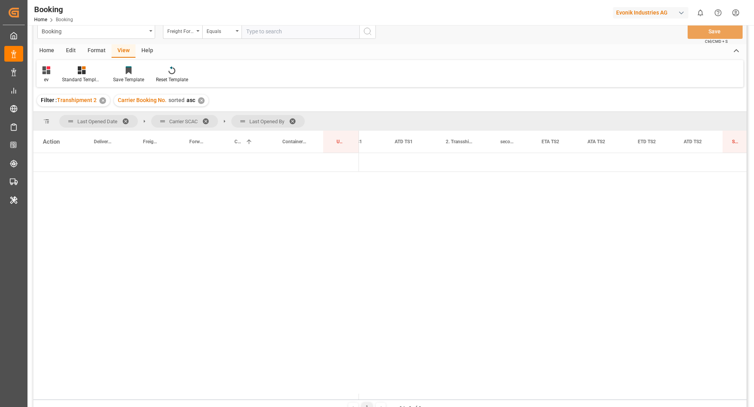
scroll to position [0, 0]
click at [104, 47] on div "Format" at bounding box center [97, 50] width 30 height 13
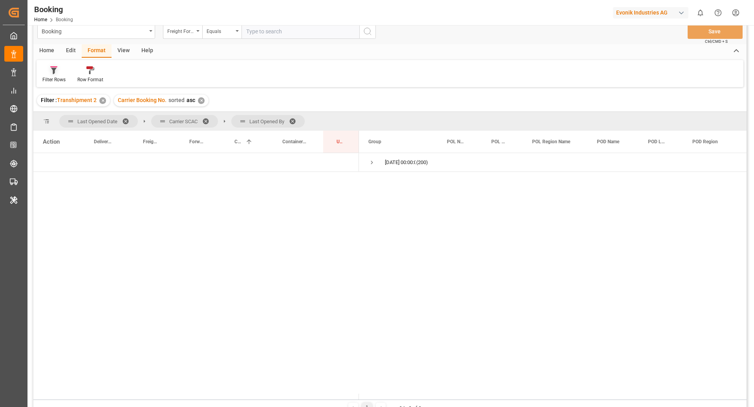
click at [54, 76] on div "Filter Rows" at bounding box center [53, 79] width 23 height 7
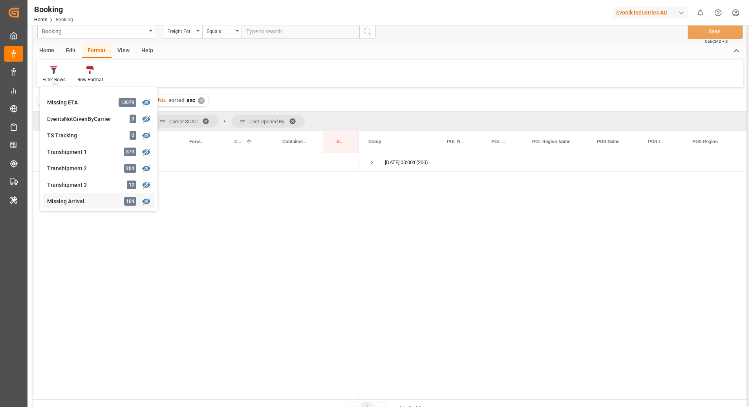
scroll to position [212, 0]
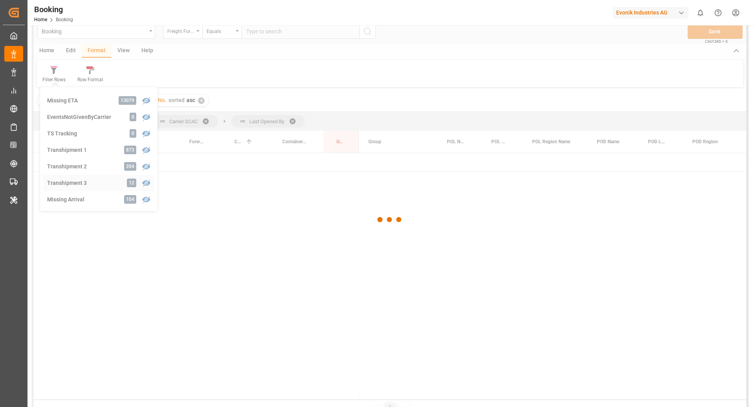
click at [84, 186] on div "Booking Freight Forwarder's Reference No. Equals Save Ctrl/CMD + S Home Edit Fo…" at bounding box center [389, 216] width 713 height 397
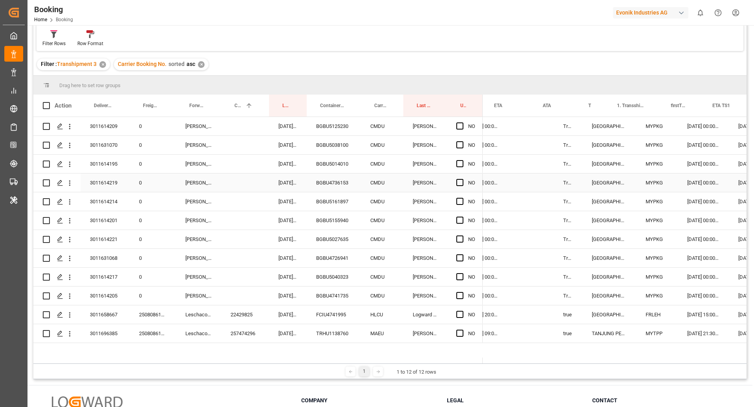
scroll to position [0, 613]
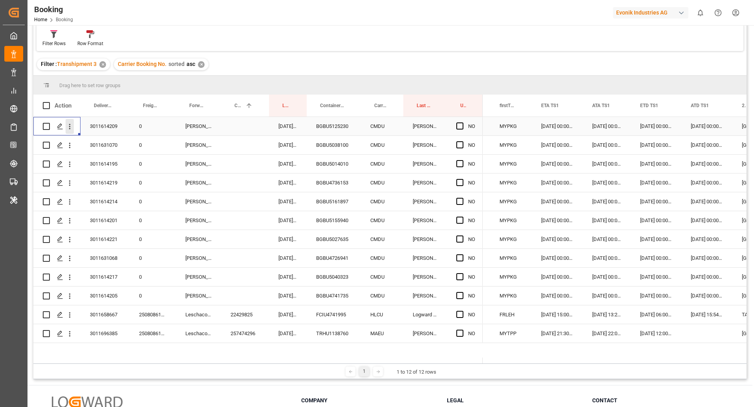
click at [72, 128] on icon "open menu" at bounding box center [70, 126] width 8 height 8
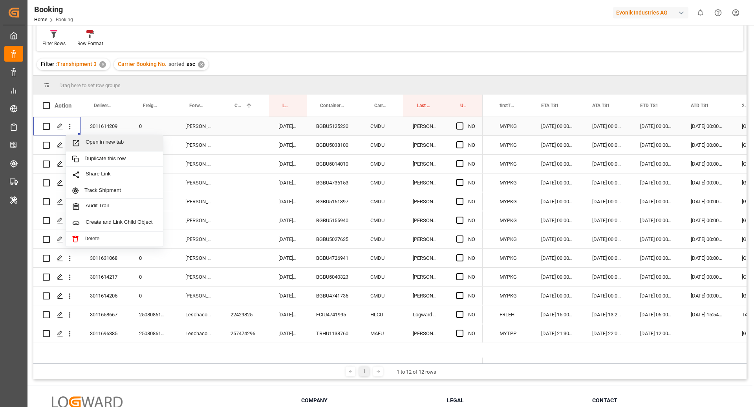
click at [86, 150] on div "Open in new tab" at bounding box center [114, 143] width 97 height 16
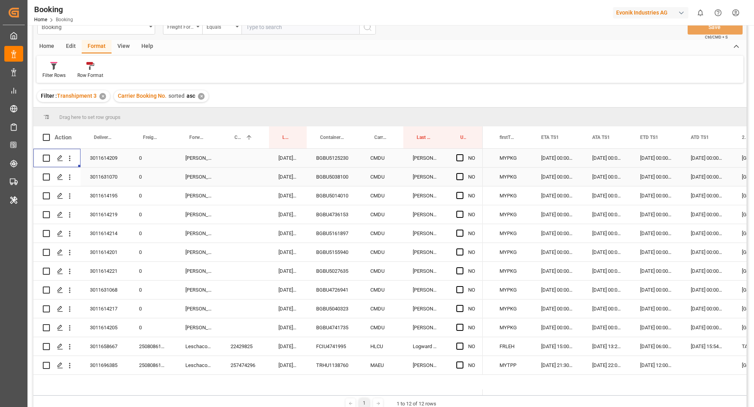
click at [333, 177] on div "BGBU5038100" at bounding box center [334, 177] width 54 height 18
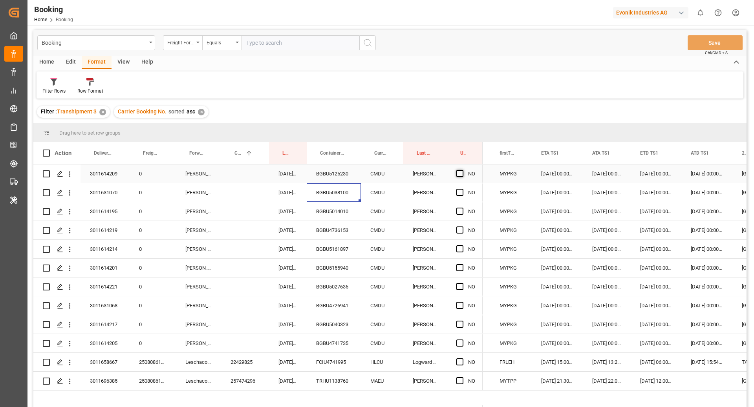
click at [459, 172] on span "Press SPACE to select this row." at bounding box center [459, 173] width 7 height 7
click at [462, 170] on input "Press SPACE to select this row." at bounding box center [462, 170] width 0 height 0
drag, startPoint x: 481, startPoint y: 180, endPoint x: 479, endPoint y: 342, distance: 161.4
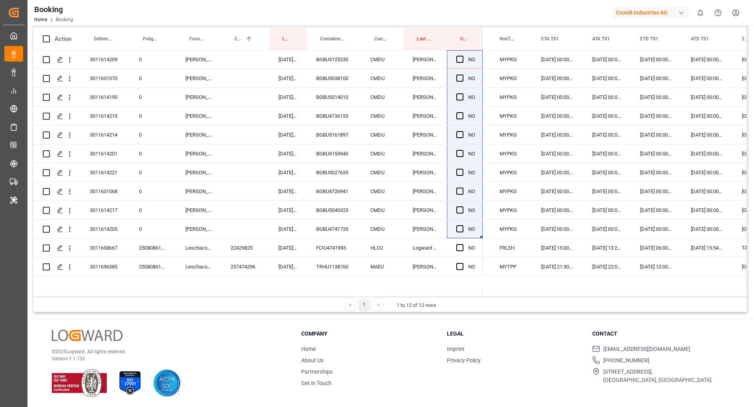
scroll to position [0, 0]
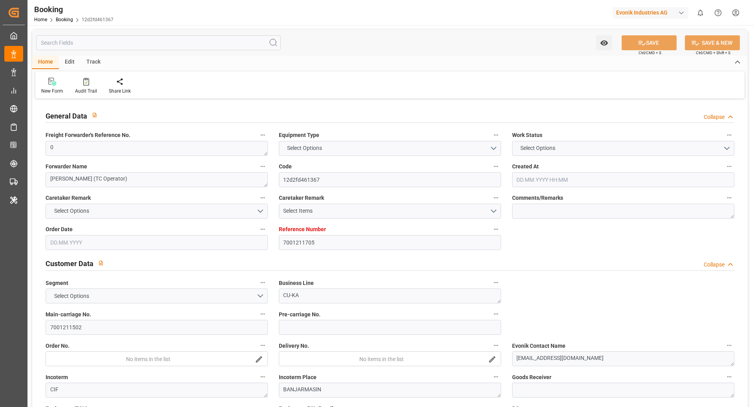
type input "7001211705"
type input "9987201"
type input "CMACGM"
type input "CMA CGM Group"
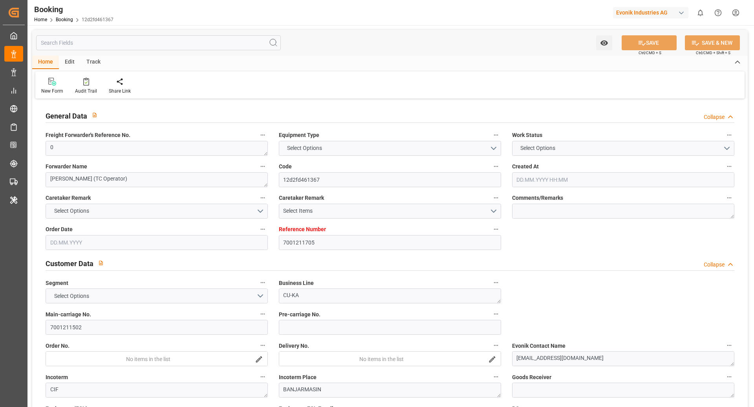
type input "NLRTM"
type input "IDBDJ"
type input "MYPKG"
type input "SGSIN"
type input "IDJKT"
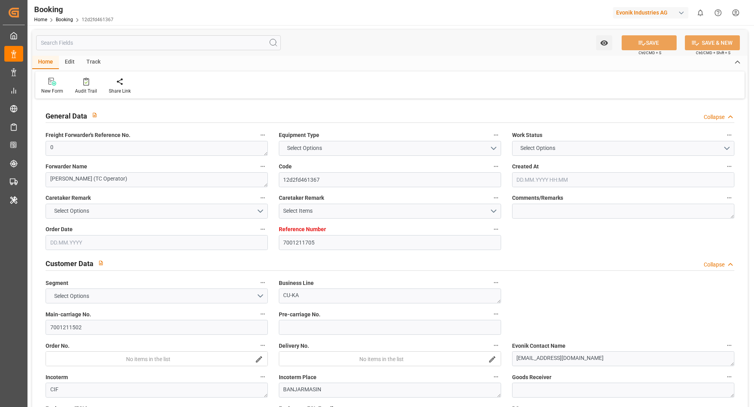
type input "0"
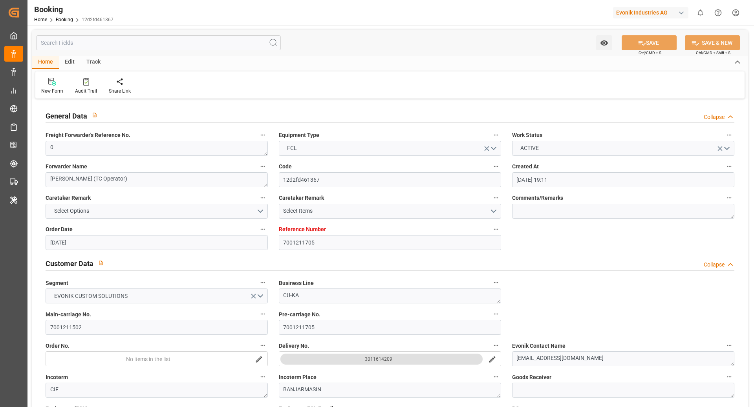
type input "[DATE] 19:11"
type input "[DATE]"
type input "[DATE] 00:00"
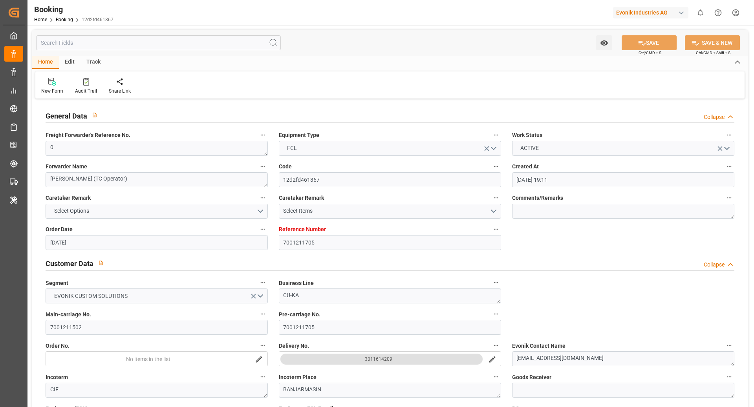
type input "[DATE] 00:00"
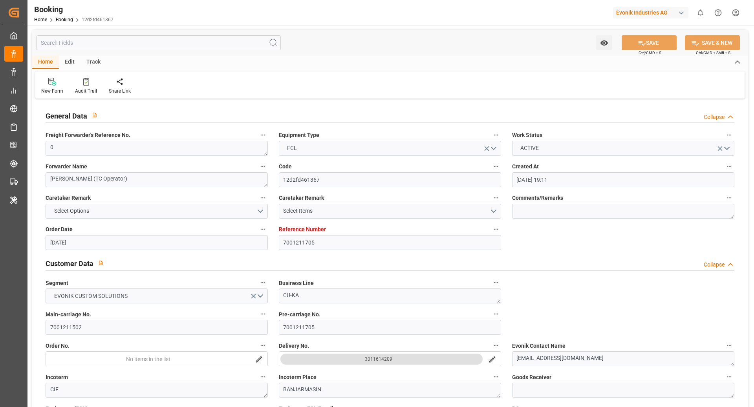
type input "[DATE] 00:00"
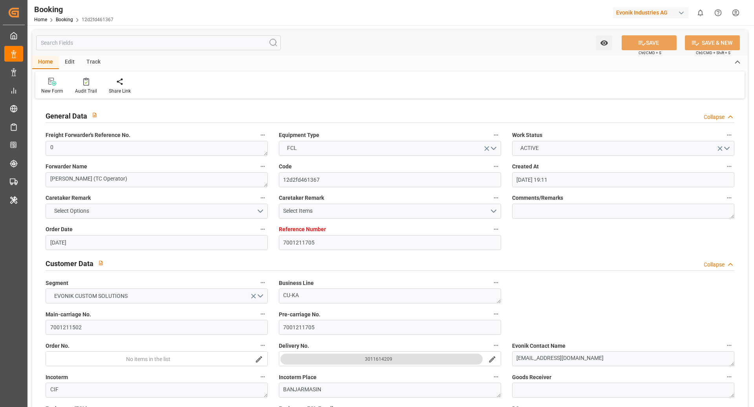
type input "[DATE] 00:00"
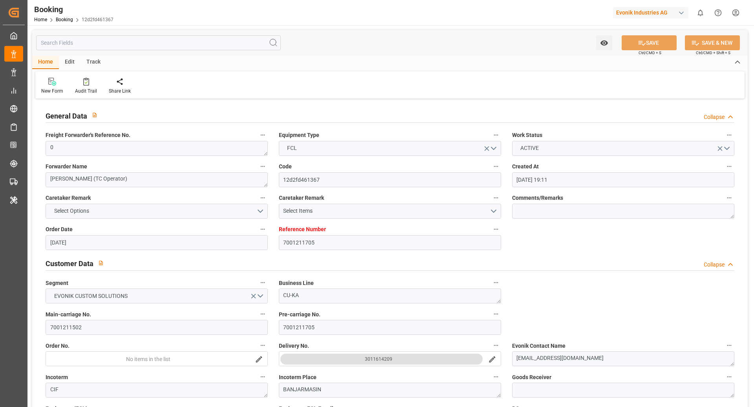
type input "[DATE] 00:00"
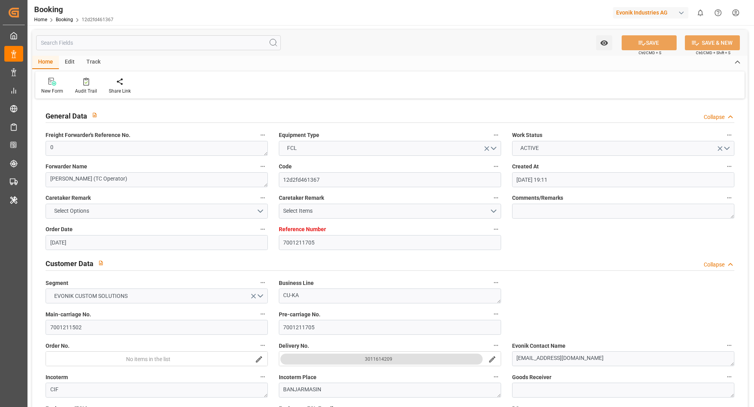
type input "[DATE] 00:00"
type input "[DATE]"
type input "[DATE] 10:07"
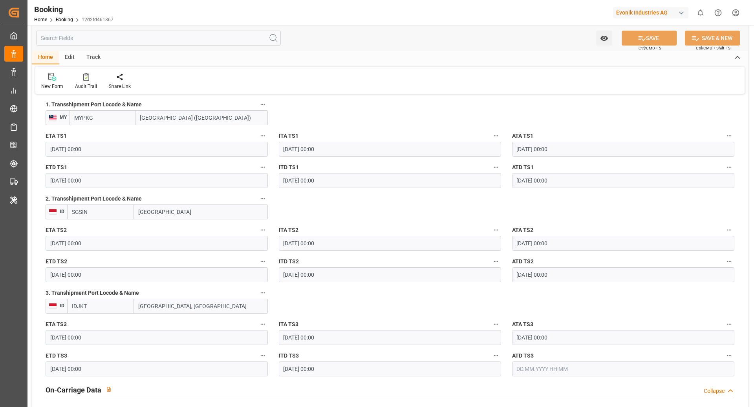
scroll to position [928, 0]
